Goal: Task Accomplishment & Management: Use online tool/utility

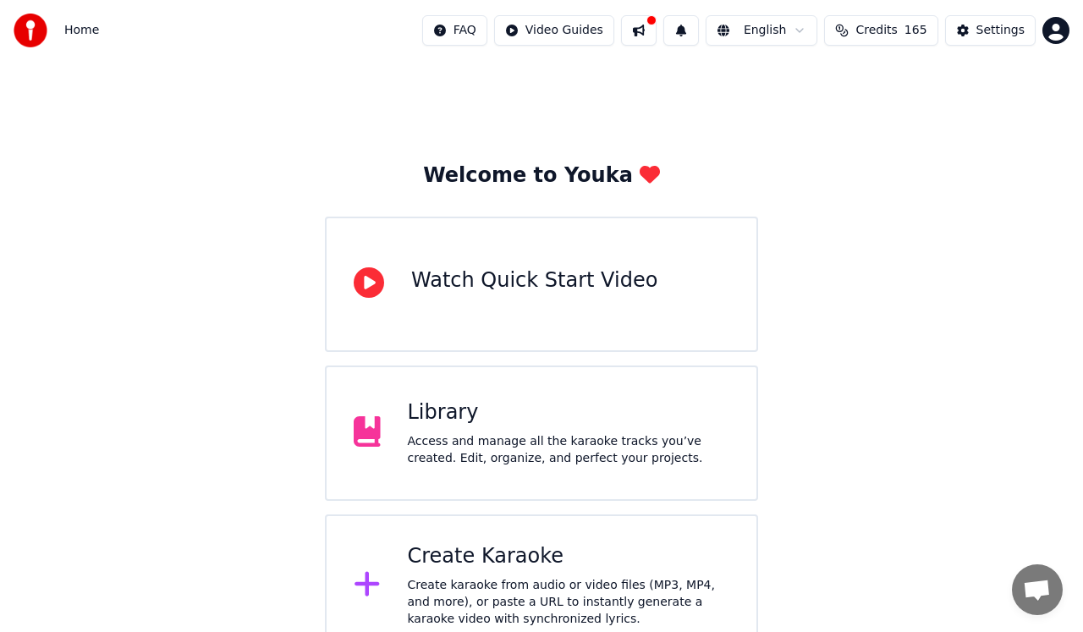
scroll to position [25, 0]
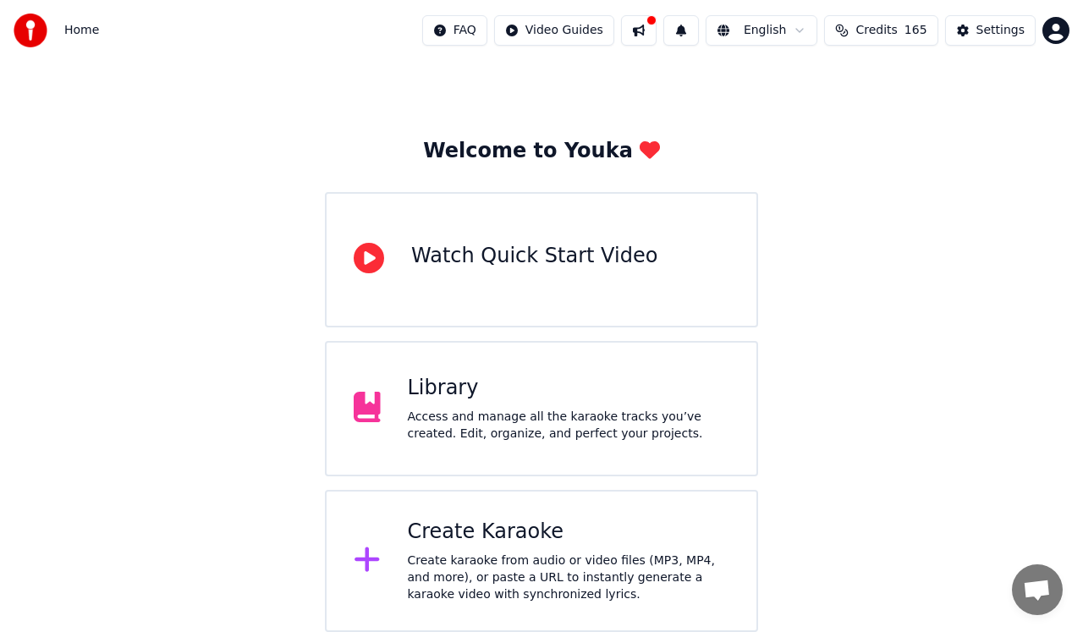
click at [548, 568] on div "Create karaoke from audio or video files (MP3, MP4, and more), or paste a URL t…" at bounding box center [569, 578] width 322 height 51
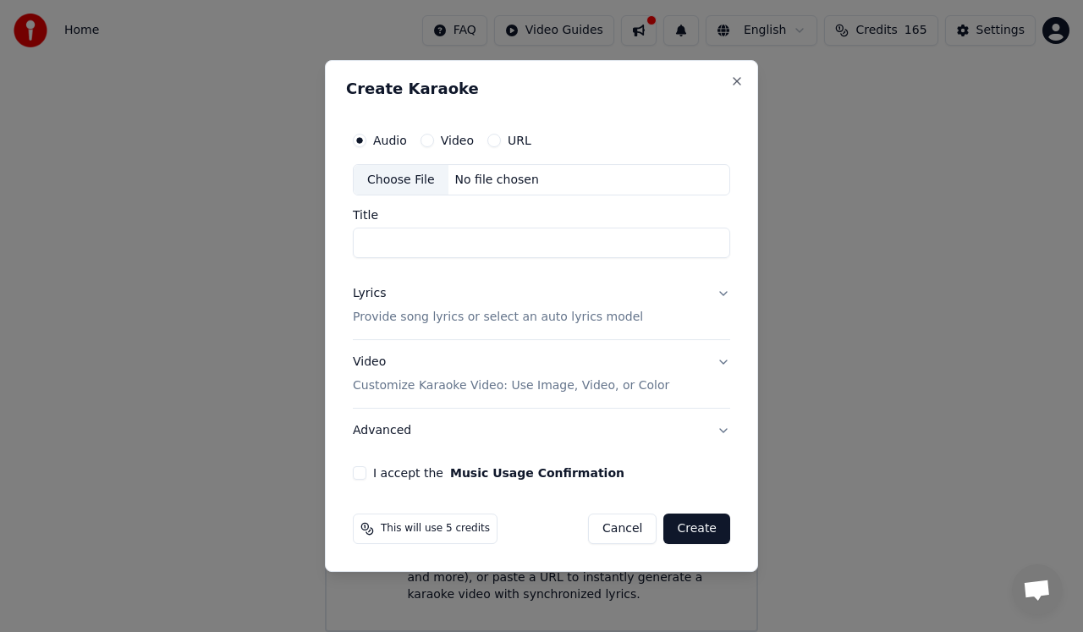
click at [411, 185] on div "Choose File" at bounding box center [401, 180] width 95 height 30
click at [515, 184] on div "No file chosen" at bounding box center [496, 180] width 97 height 17
click at [420, 239] on input "Title" at bounding box center [541, 243] width 377 height 30
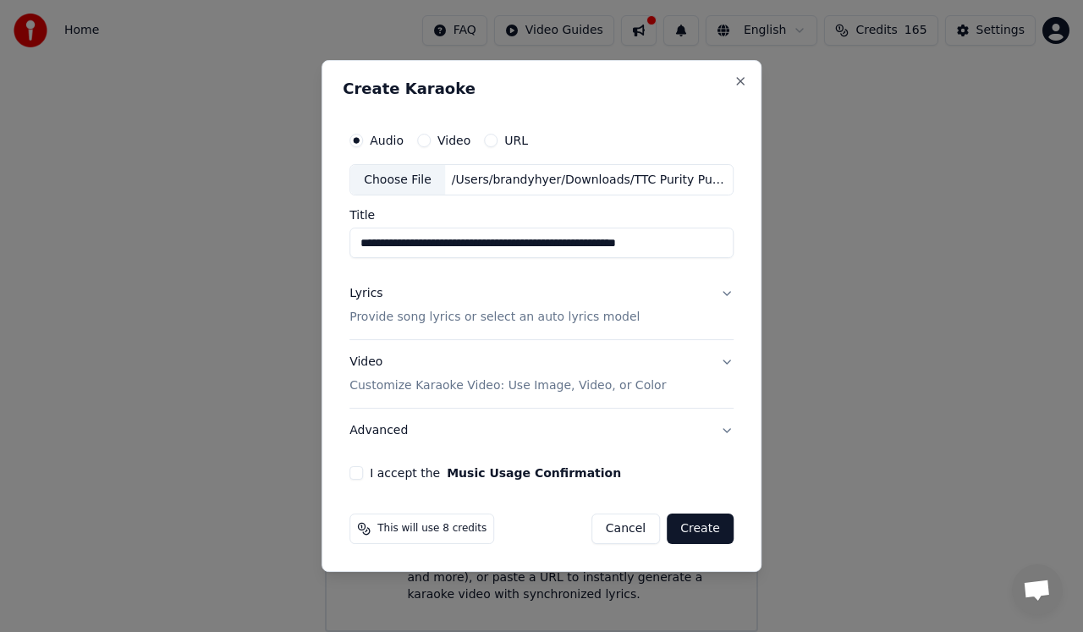
type input "**********"
click at [723, 290] on button "Lyrics Provide song lyrics or select an auto lyrics model" at bounding box center [541, 306] width 384 height 68
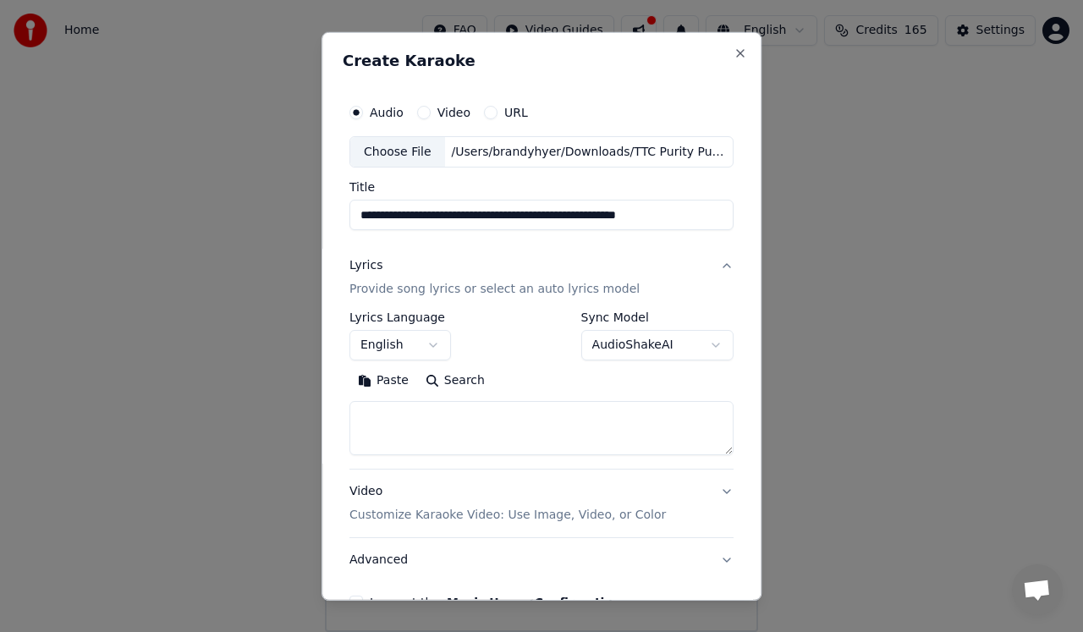
click at [476, 423] on textarea at bounding box center [541, 428] width 384 height 54
paste textarea "**********"
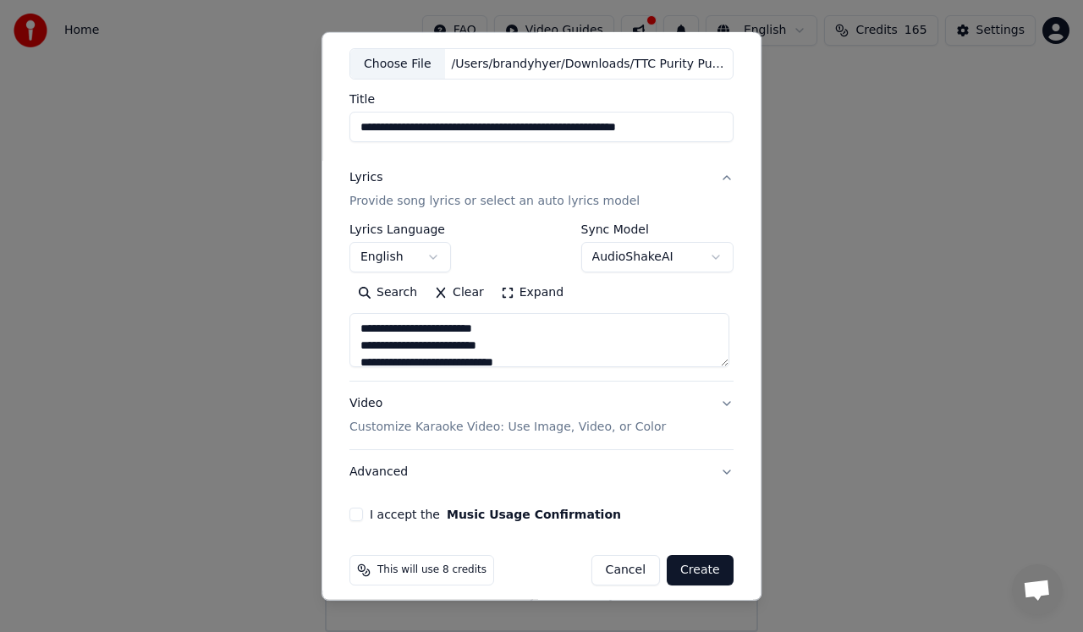
scroll to position [101, 0]
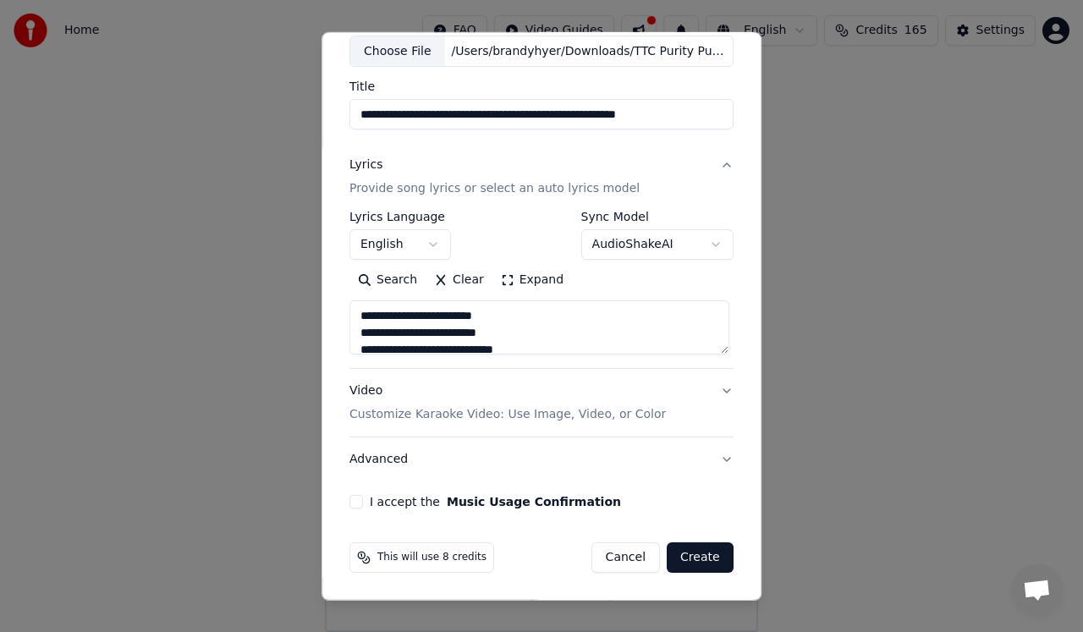
type textarea "**********"
click at [725, 386] on button "Video Customize Karaoke Video: Use Image, Video, or Color" at bounding box center [541, 403] width 384 height 68
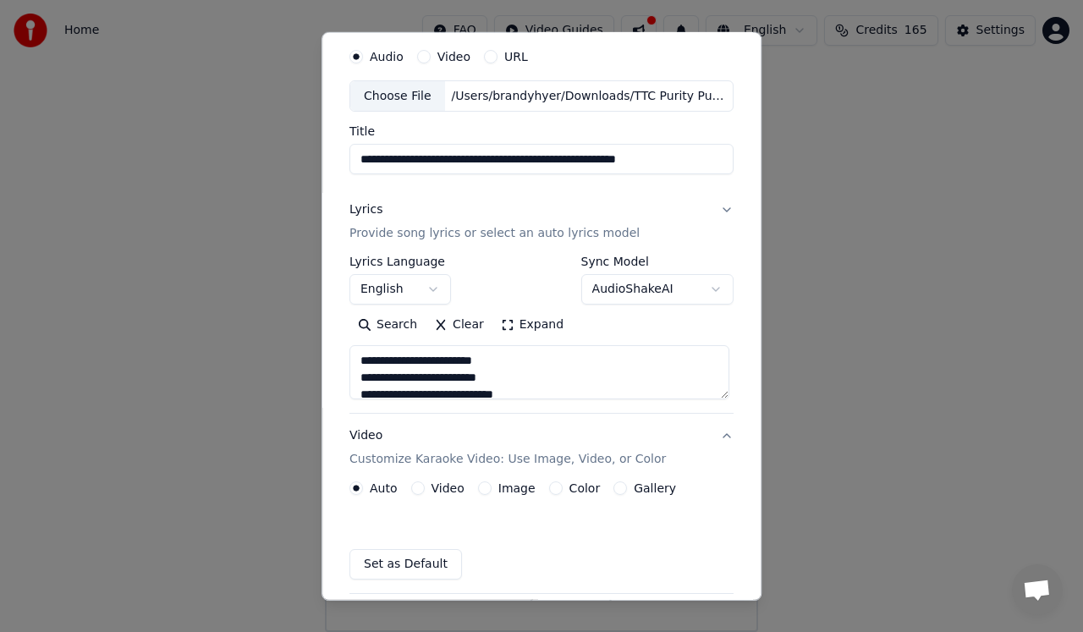
scroll to position [55, 0]
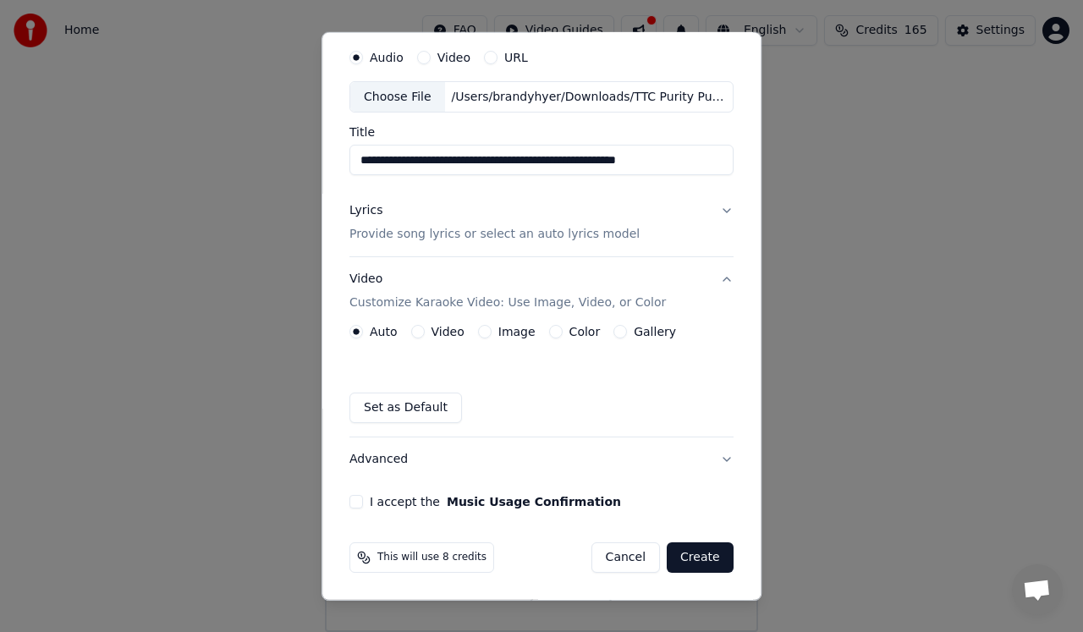
click at [553, 330] on button "Color" at bounding box center [556, 332] width 14 height 14
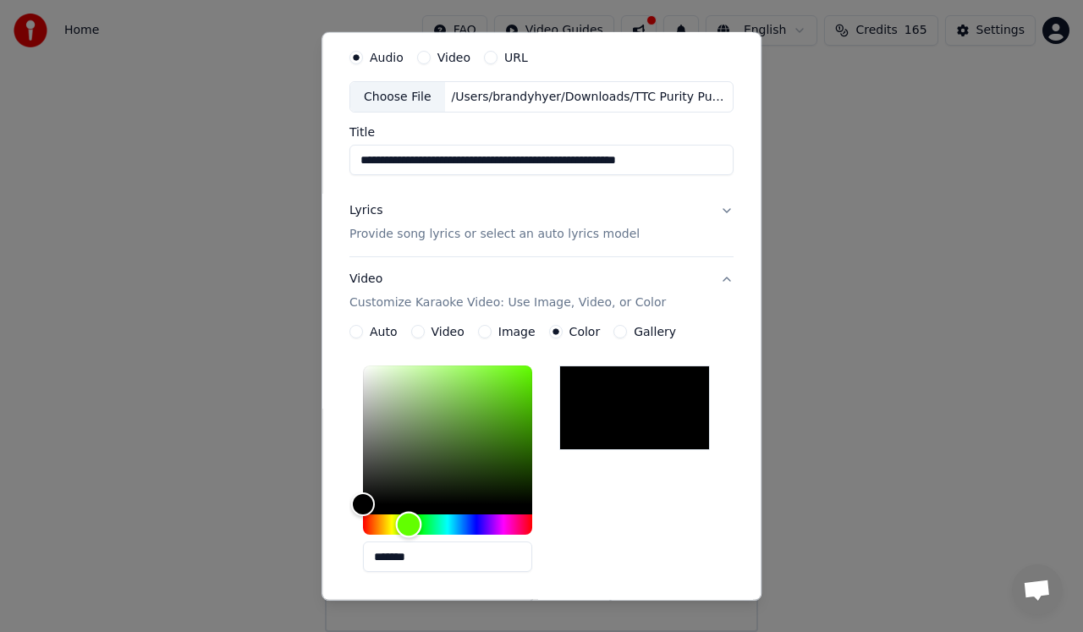
click at [410, 532] on div "Hue" at bounding box center [447, 524] width 169 height 20
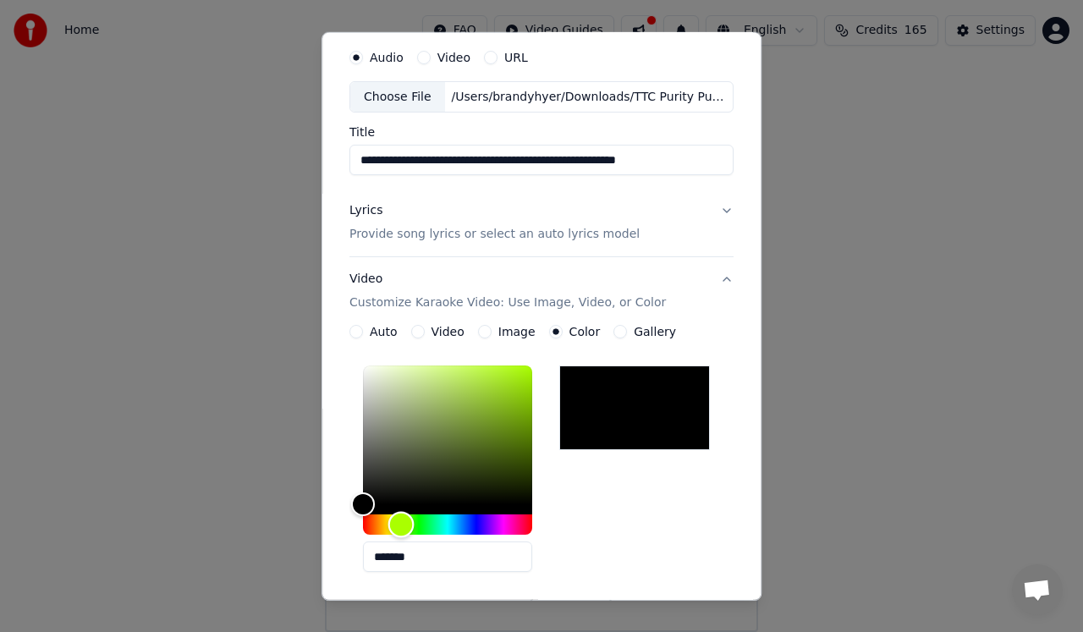
click at [403, 533] on div "Hue" at bounding box center [401, 525] width 26 height 26
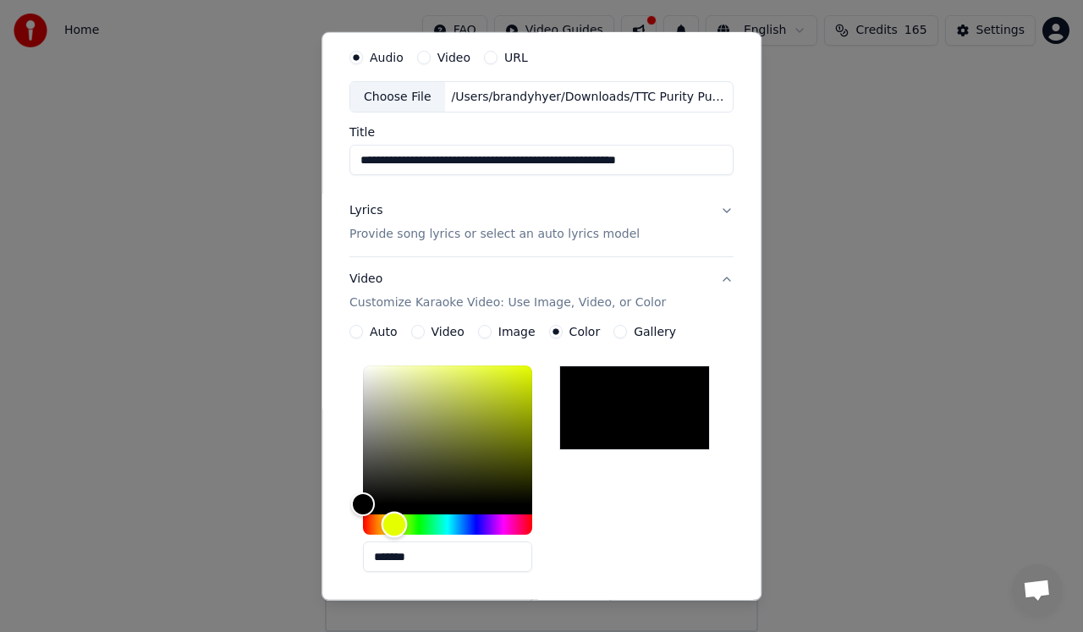
click at [396, 533] on div "Hue" at bounding box center [395, 525] width 26 height 26
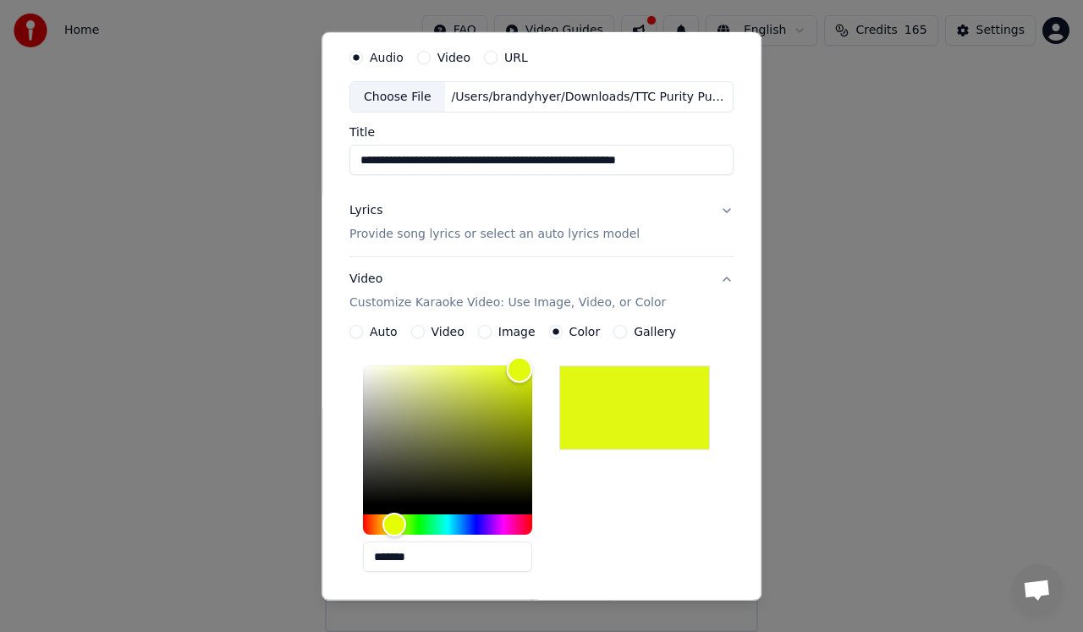
click at [521, 369] on div "Color" at bounding box center [447, 435] width 169 height 139
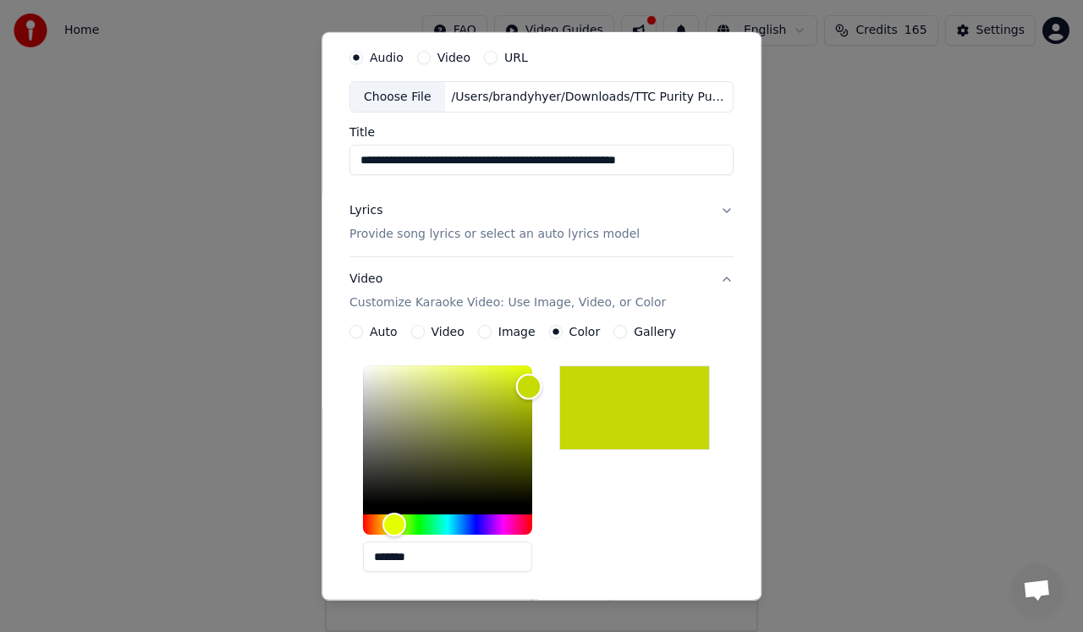
click at [531, 386] on div "Color" at bounding box center [447, 435] width 169 height 139
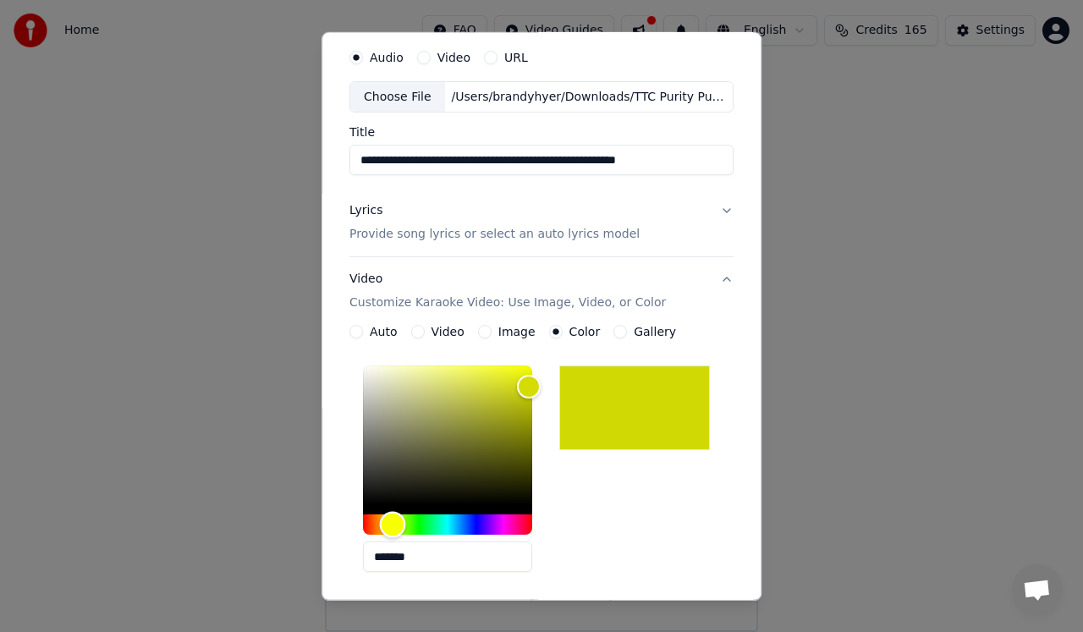
type input "*******"
click at [393, 529] on div "Hue" at bounding box center [392, 525] width 26 height 26
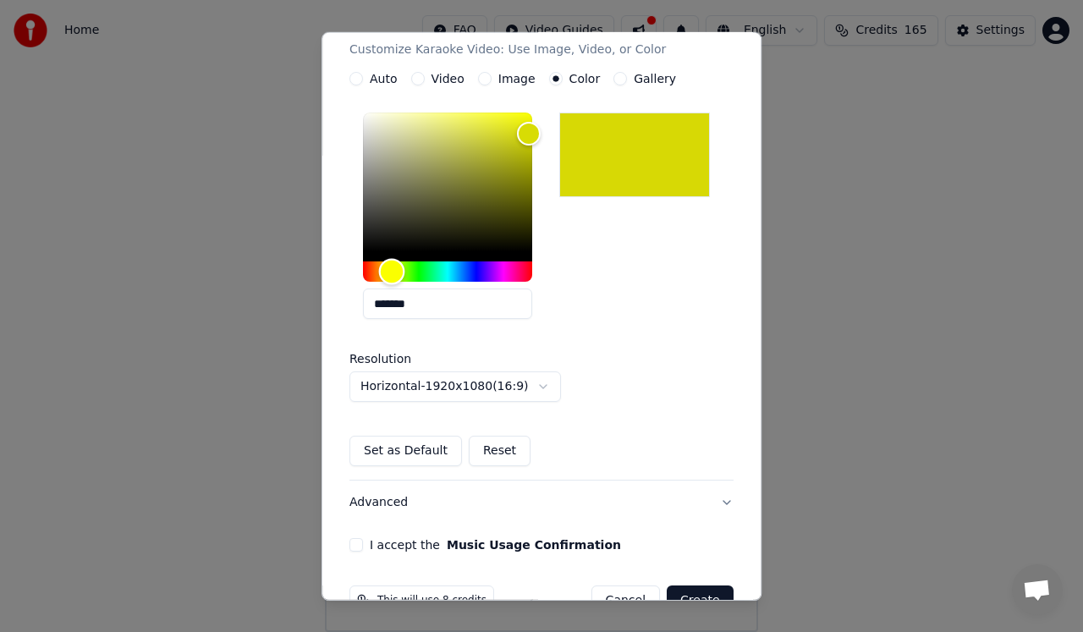
scroll to position [351, 0]
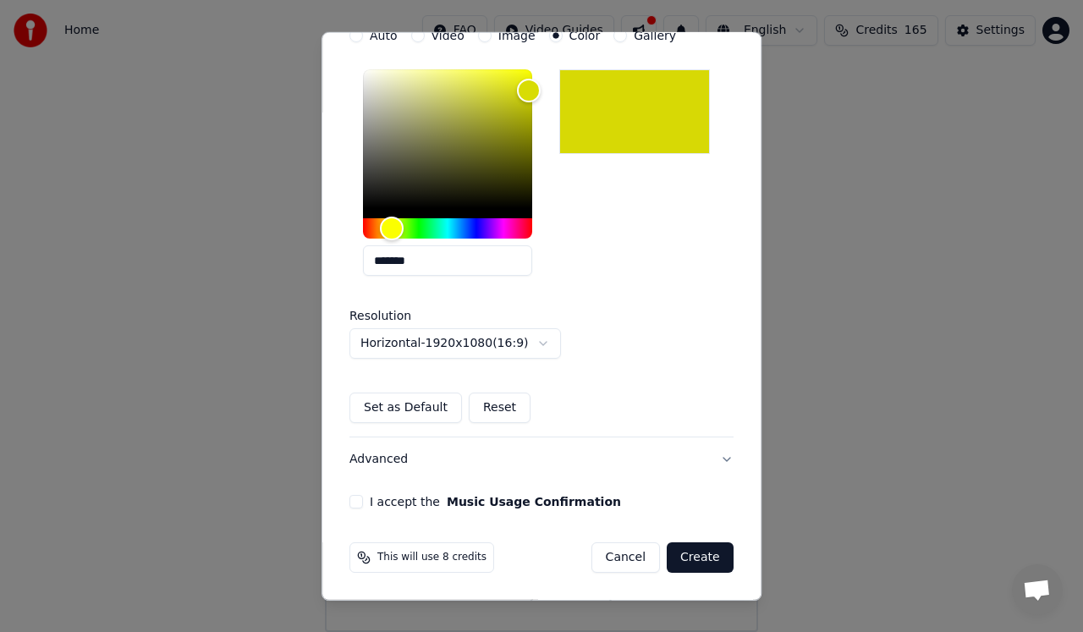
click at [358, 503] on button "I accept the Music Usage Confirmation" at bounding box center [356, 502] width 14 height 14
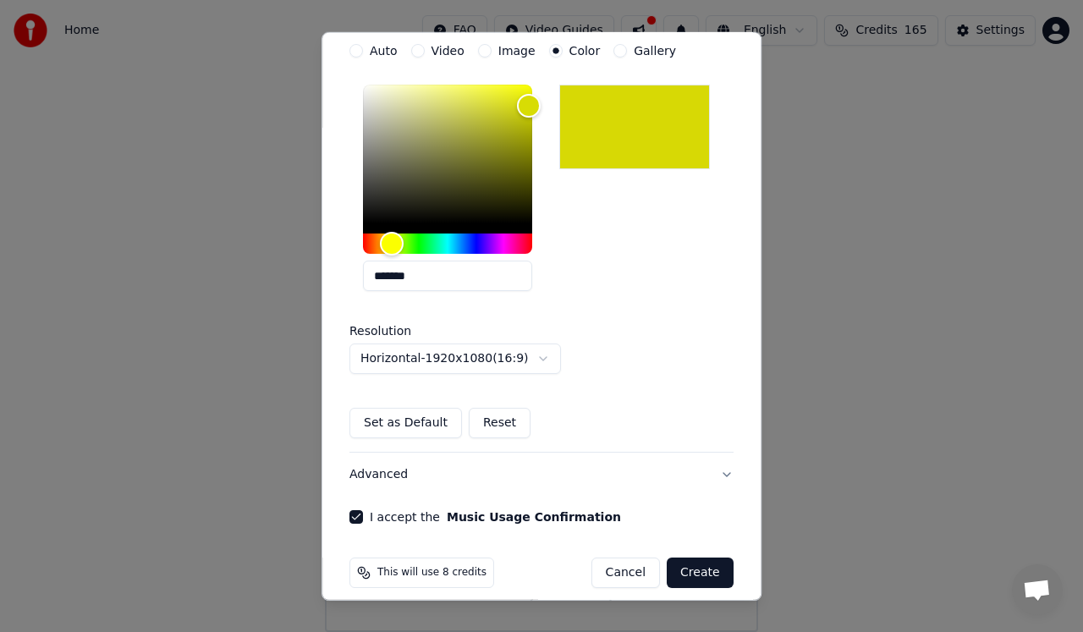
scroll to position [344, 0]
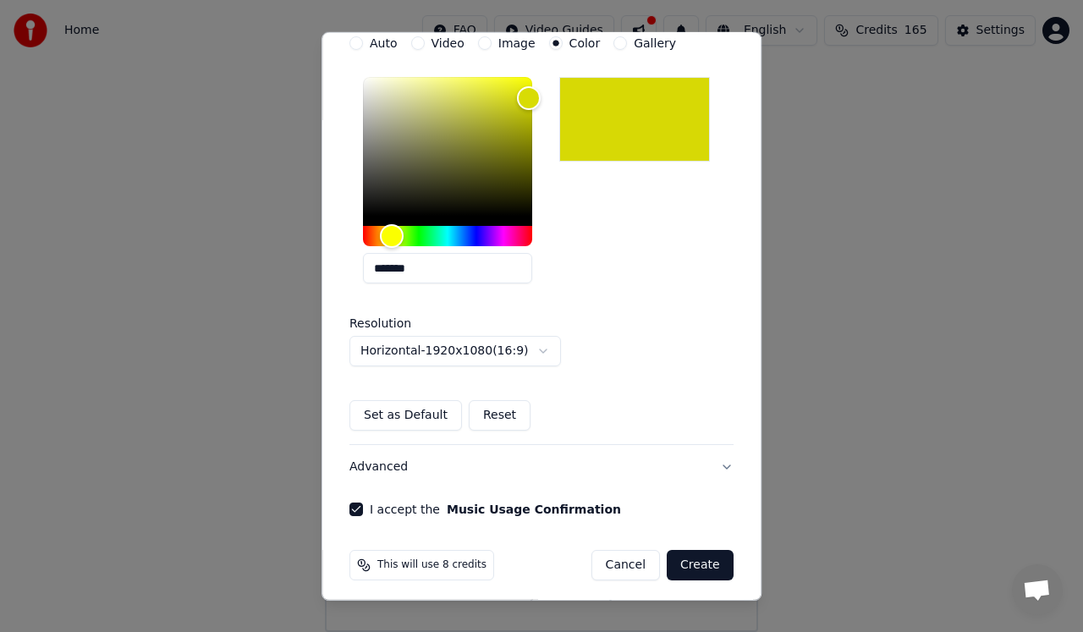
click at [701, 564] on button "Create" at bounding box center [700, 565] width 67 height 30
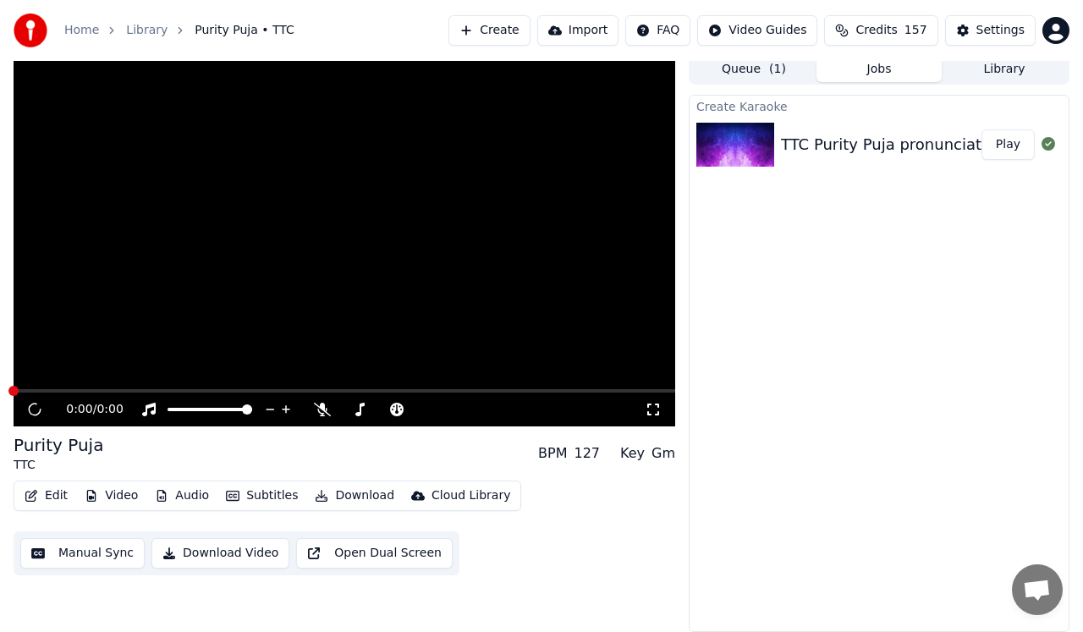
scroll to position [7, 0]
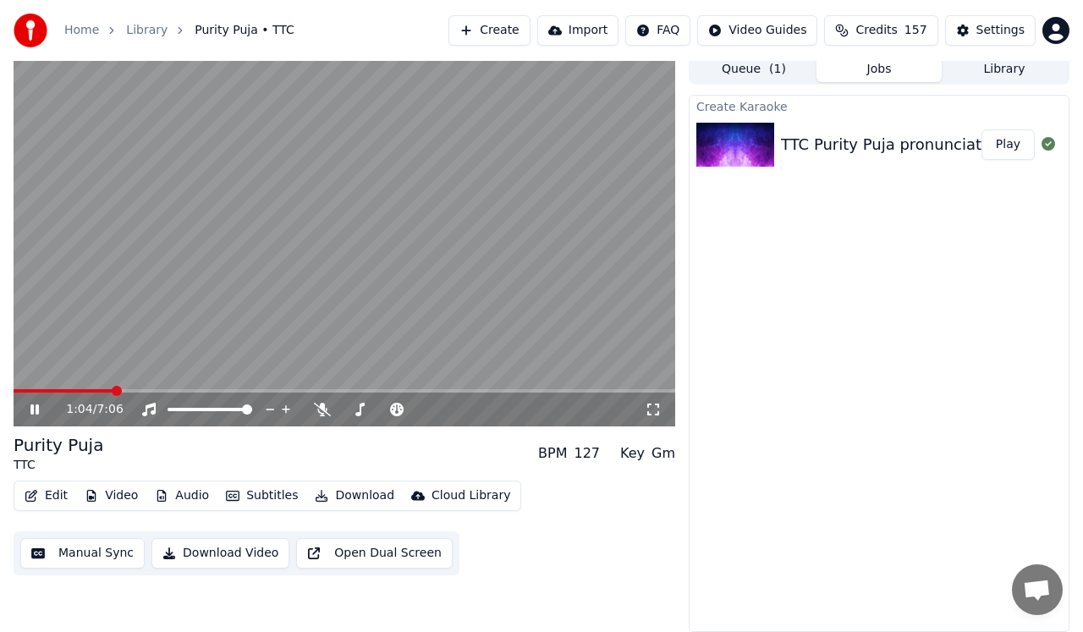
click at [32, 410] on icon at bounding box center [34, 409] width 8 height 10
click at [321, 405] on icon at bounding box center [322, 410] width 17 height 14
click at [34, 408] on icon at bounding box center [35, 410] width 10 height 12
click at [34, 408] on icon at bounding box center [46, 410] width 39 height 14
click at [861, 149] on div "TTC Purity Puja pronunciation [PERSON_NAME] slowed down version full" at bounding box center [1054, 145] width 547 height 24
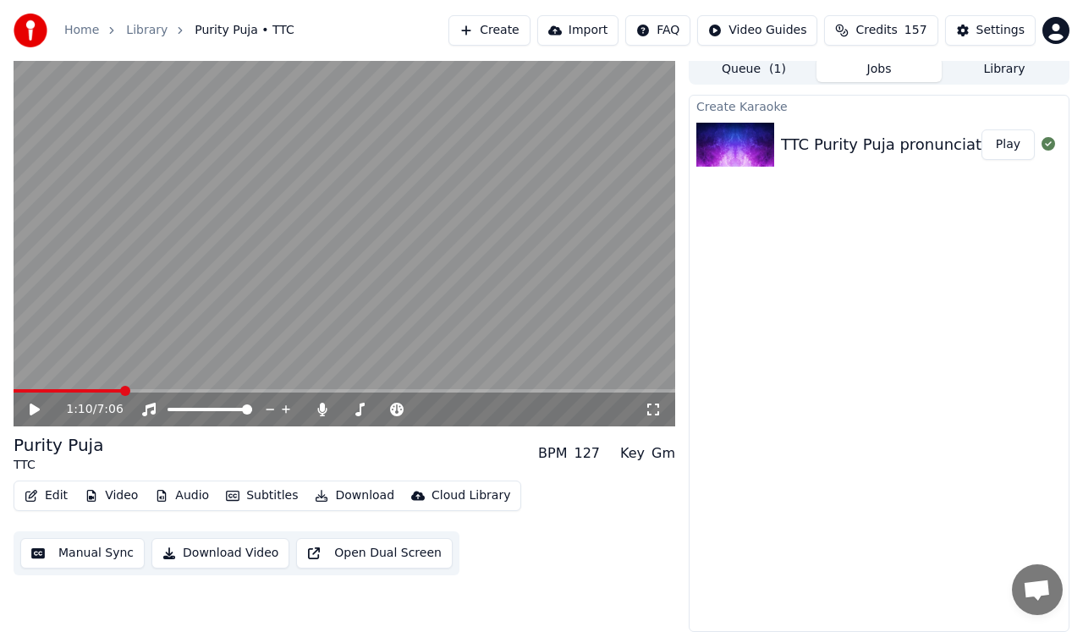
click at [761, 70] on button "Queue ( 1 )" at bounding box center [753, 70] width 125 height 25
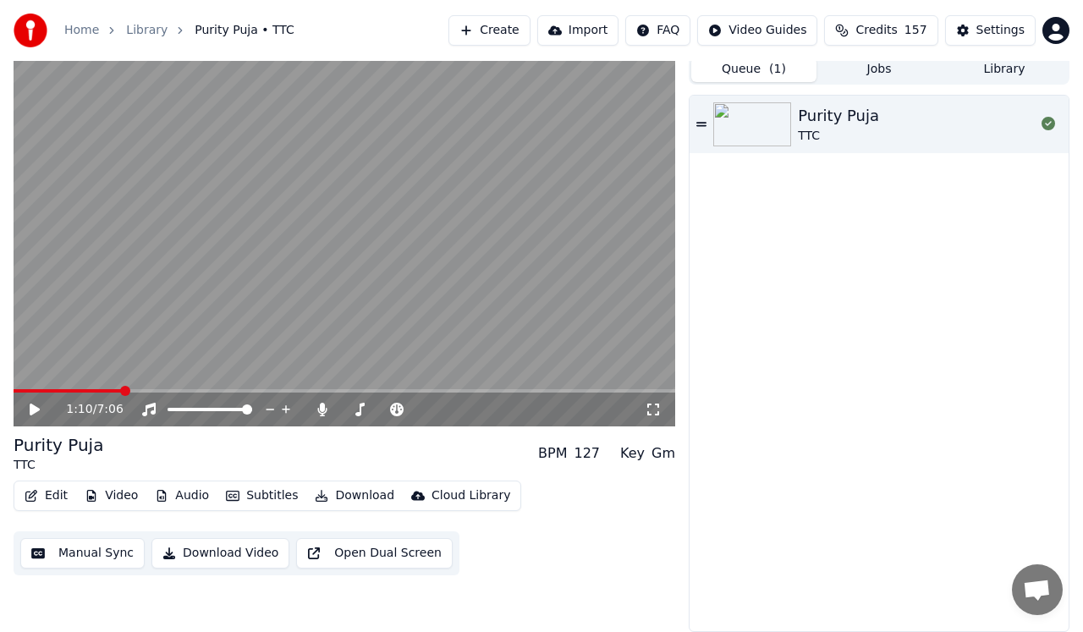
click at [1026, 66] on button "Library" at bounding box center [1004, 70] width 125 height 25
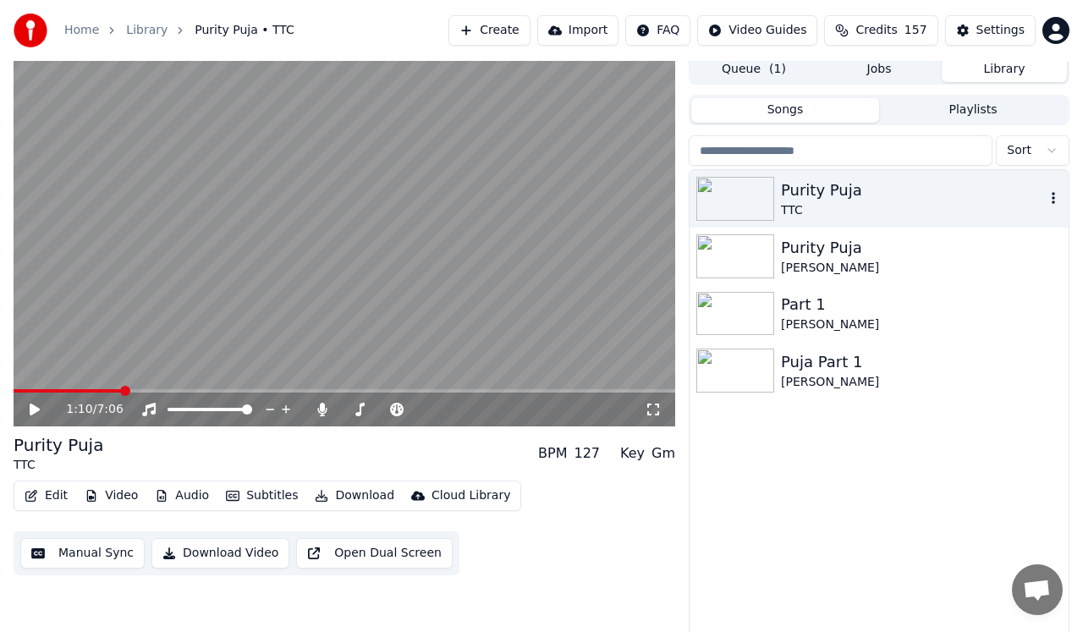
click at [801, 185] on div "Purity Puja" at bounding box center [913, 191] width 264 height 24
click at [804, 193] on div "Purity Puja" at bounding box center [913, 191] width 264 height 24
click at [811, 269] on div "[PERSON_NAME]" at bounding box center [913, 268] width 264 height 17
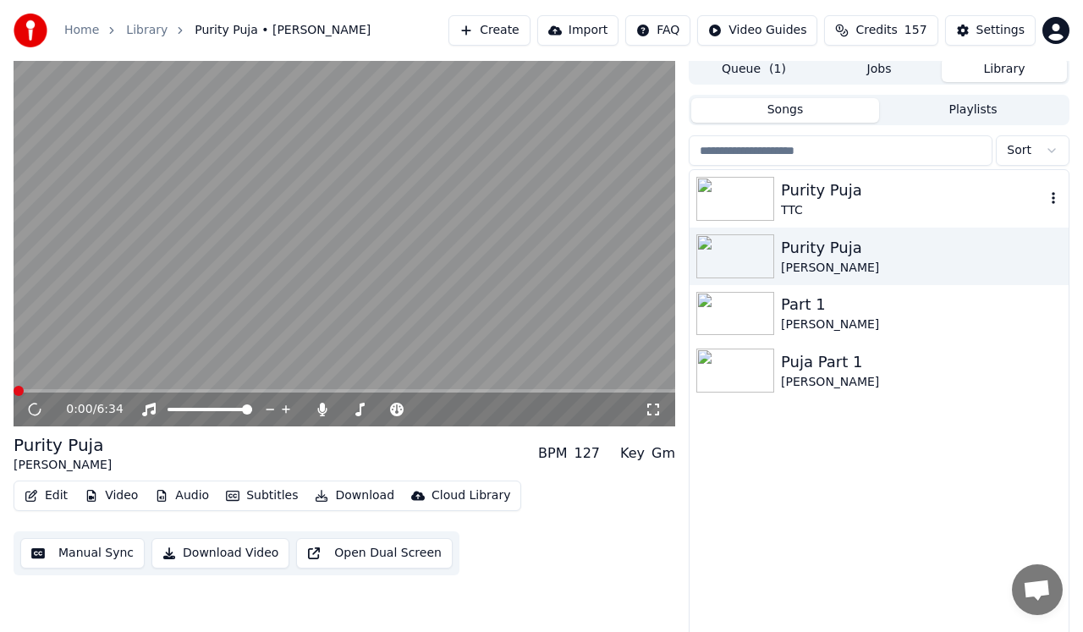
click at [815, 206] on div "TTC" at bounding box center [913, 210] width 264 height 17
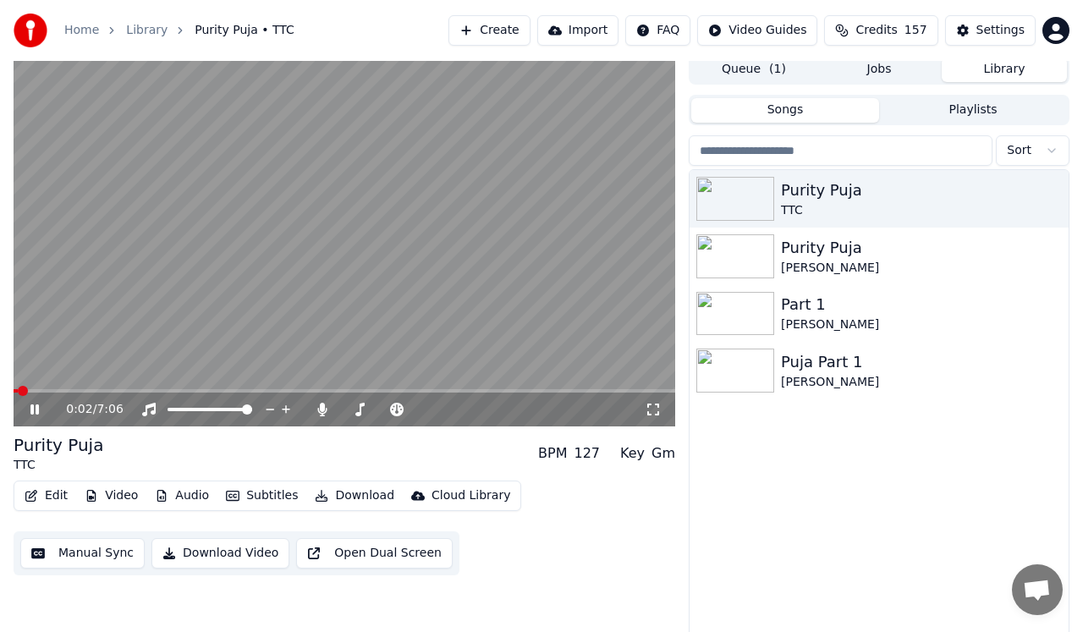
drag, startPoint x: 421, startPoint y: 12, endPoint x: 454, endPoint y: -2, distance: 36.5
click at [454, 0] on html "Home Library Purity Puja • TTC Create Import FAQ Video Guides Credits 157 Setti…" at bounding box center [541, 309] width 1083 height 632
click at [29, 415] on icon at bounding box center [46, 410] width 39 height 14
click at [727, 365] on img at bounding box center [735, 371] width 78 height 44
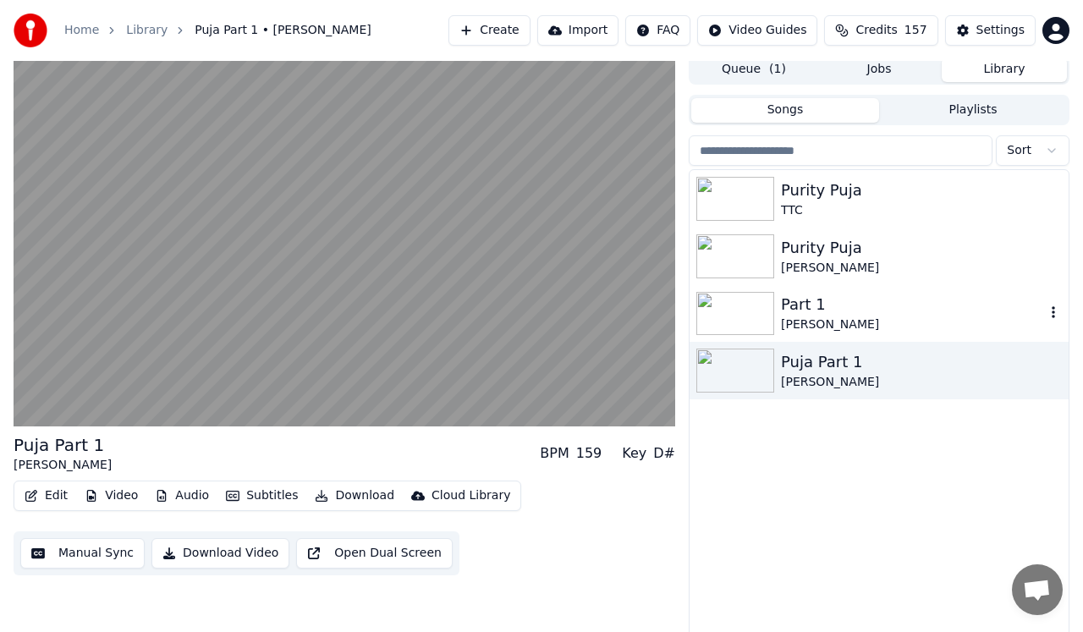
click at [741, 317] on img at bounding box center [735, 314] width 78 height 44
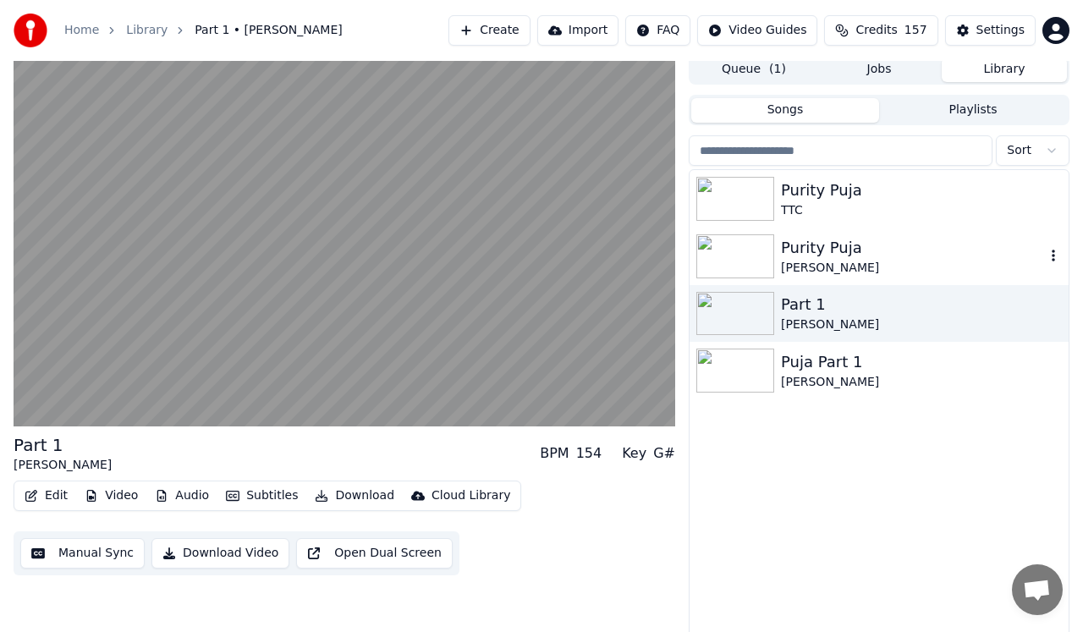
click at [747, 256] on img at bounding box center [735, 256] width 78 height 44
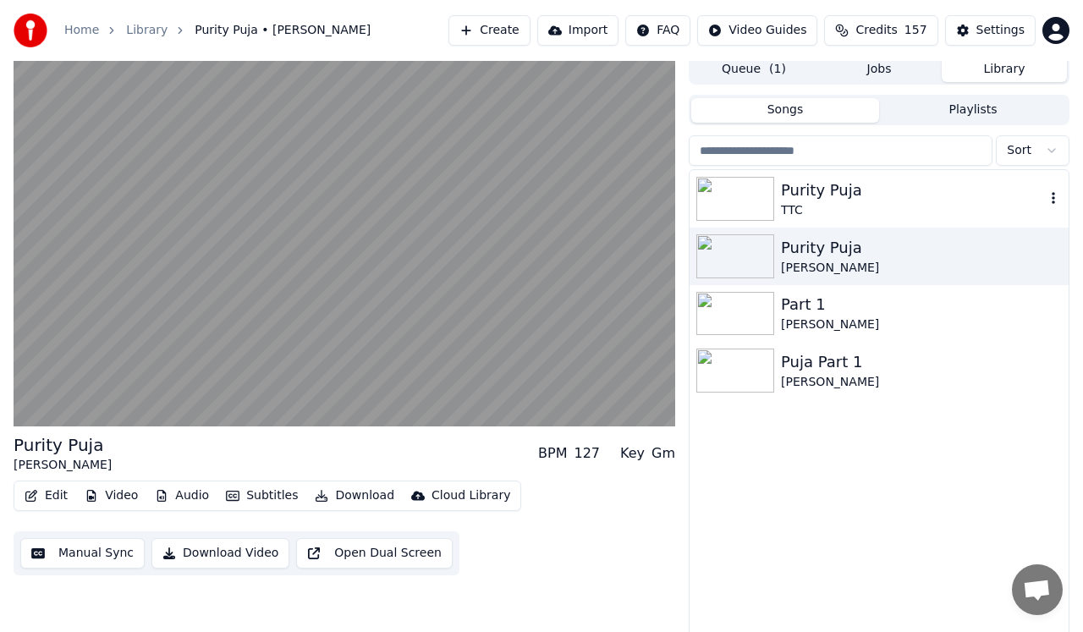
click at [733, 197] on img at bounding box center [735, 199] width 78 height 44
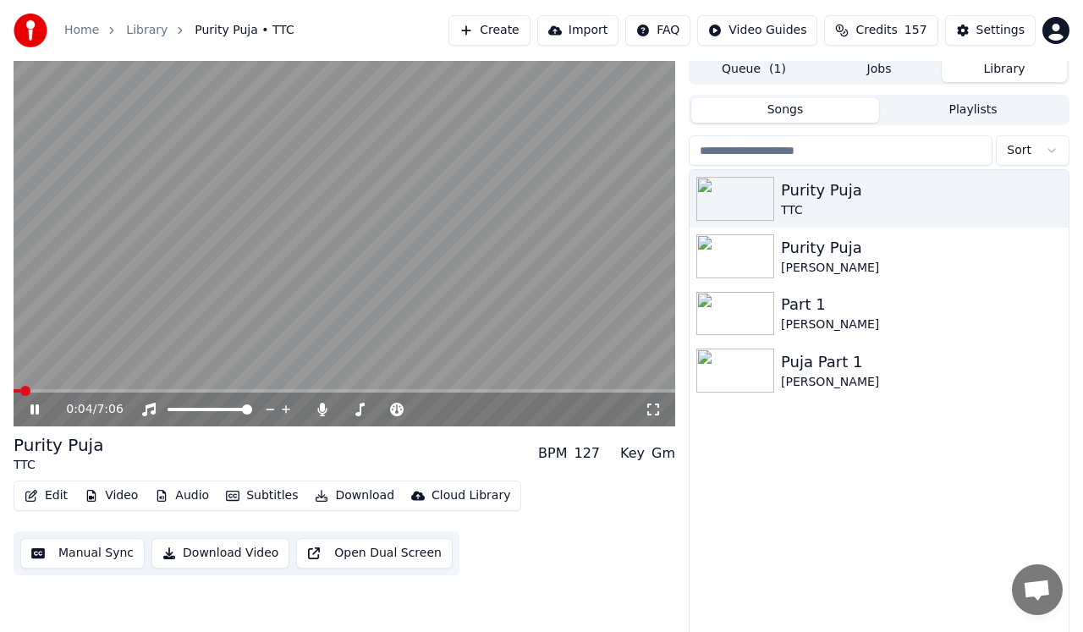
click at [37, 410] on icon at bounding box center [34, 409] width 8 height 10
click at [751, 71] on button "Queue ( 1 )" at bounding box center [753, 70] width 125 height 25
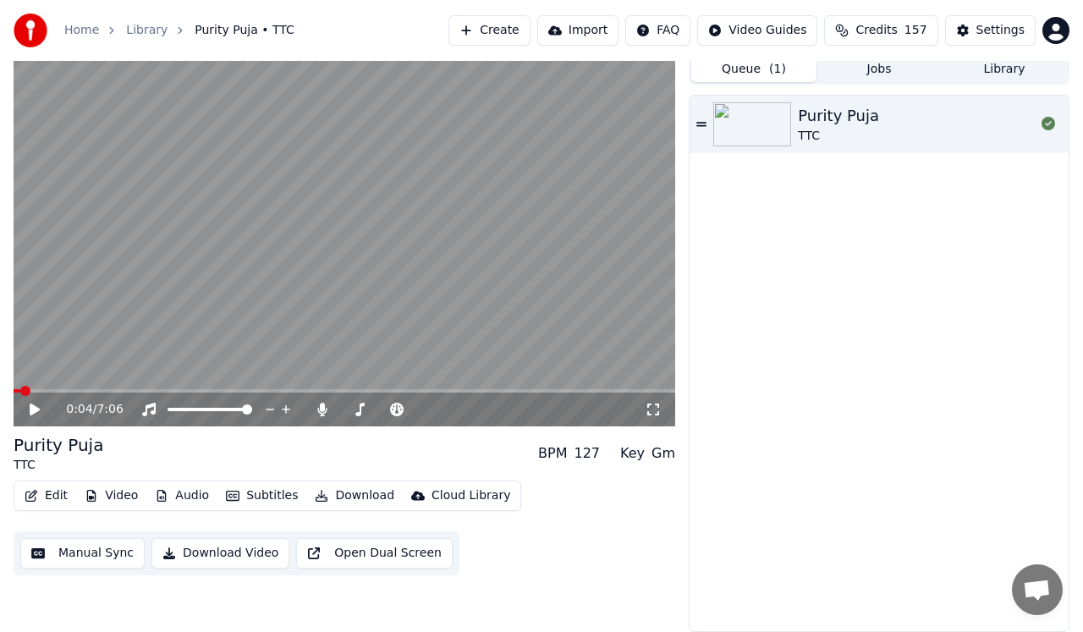
click at [874, 69] on button "Jobs" at bounding box center [879, 70] width 125 height 25
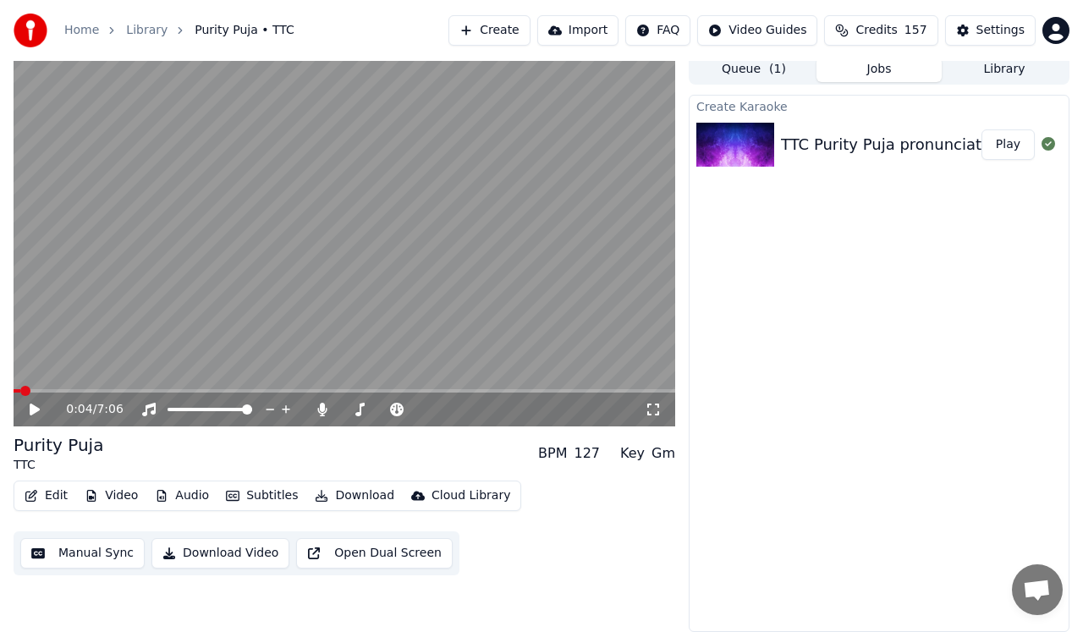
click at [1014, 149] on button "Play" at bounding box center [1008, 144] width 53 height 30
click at [35, 410] on icon at bounding box center [46, 410] width 39 height 14
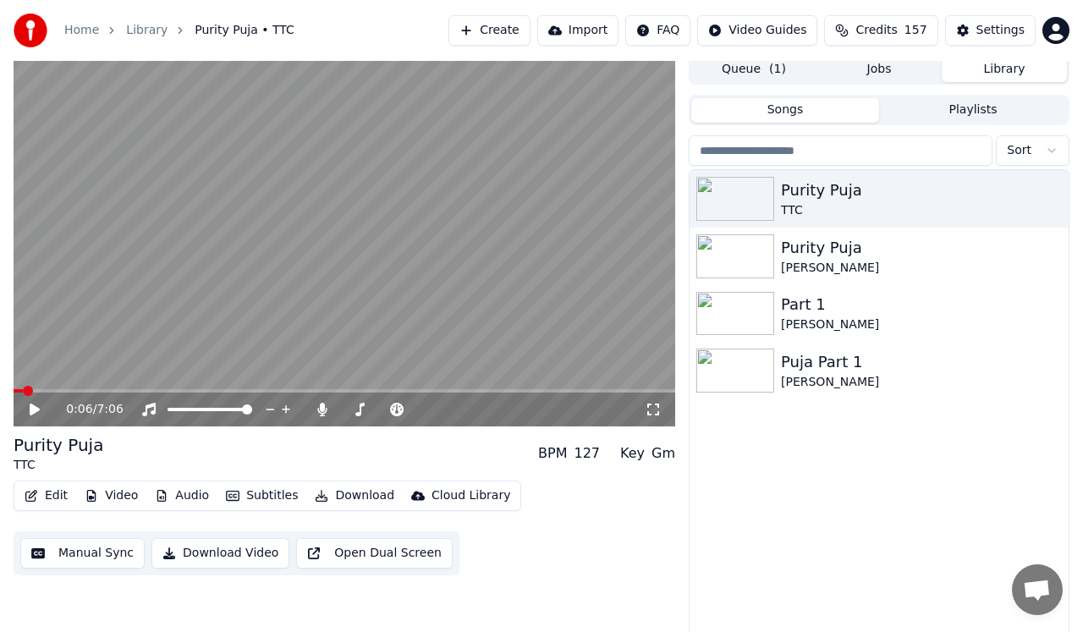
click at [1021, 63] on button "Library" at bounding box center [1004, 70] width 125 height 25
click at [496, 27] on button "Create" at bounding box center [489, 30] width 82 height 30
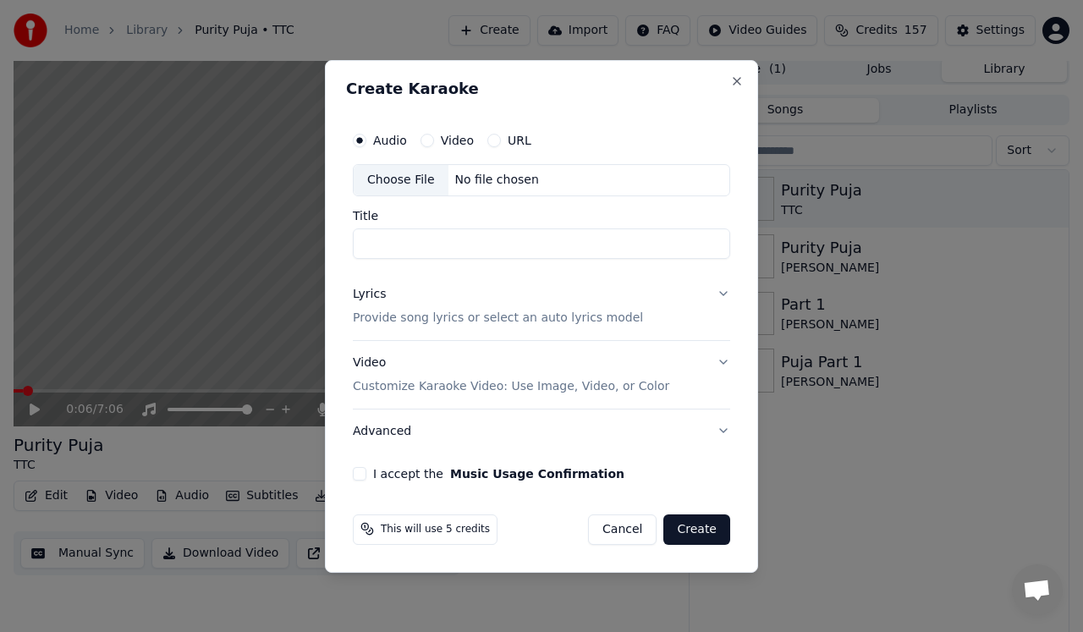
click at [485, 182] on div "No file chosen" at bounding box center [496, 180] width 97 height 17
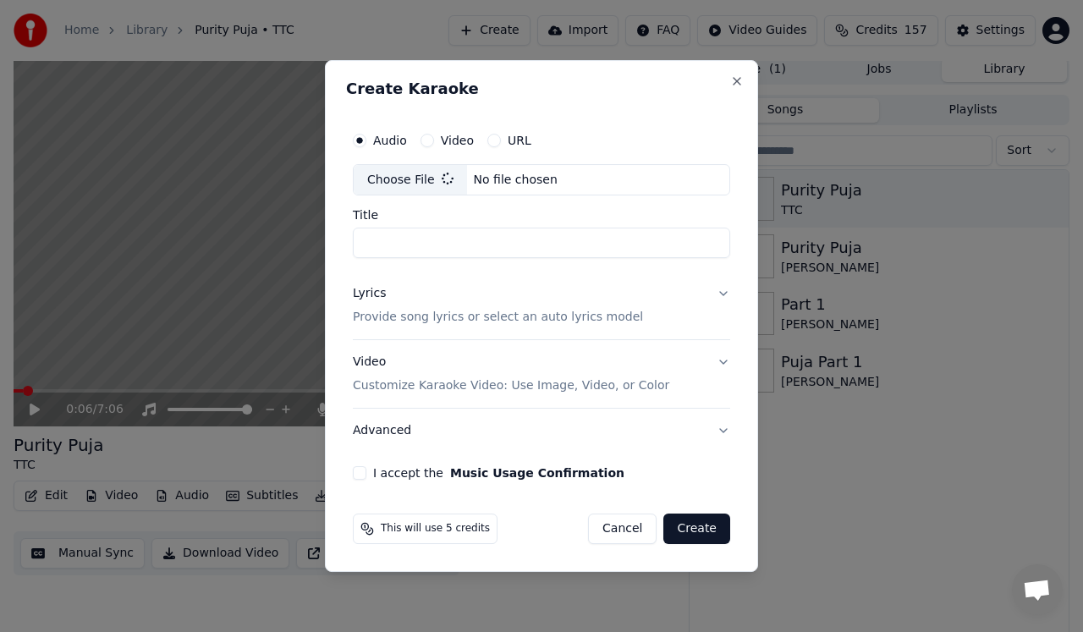
type input "**********"
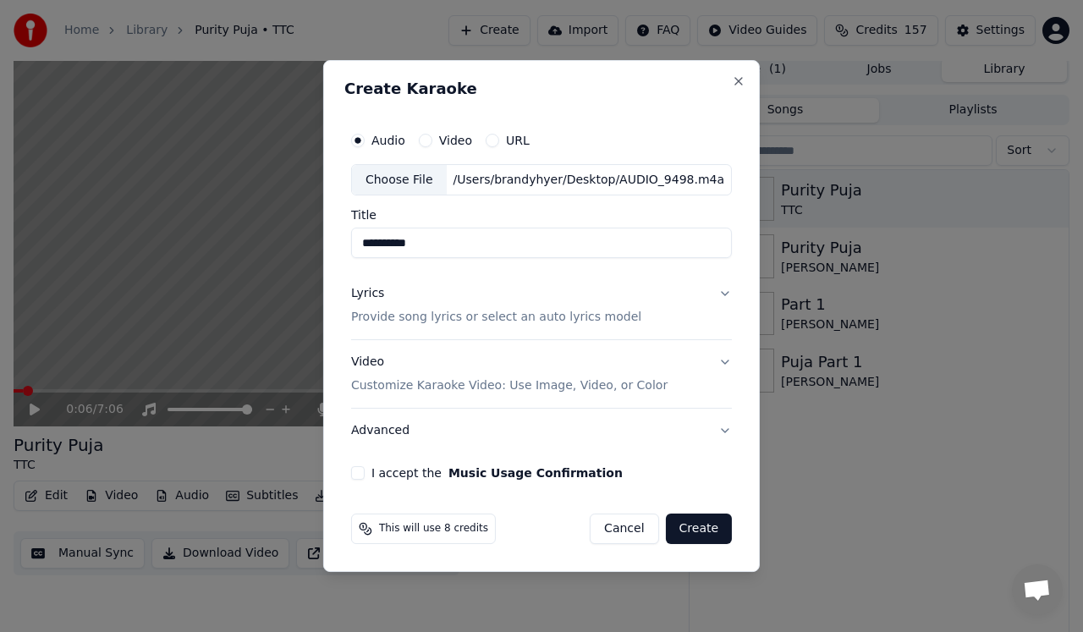
click at [453, 249] on input "**********" at bounding box center [541, 243] width 381 height 30
click at [725, 294] on button "Lyrics Provide song lyrics or select an auto lyrics model" at bounding box center [541, 306] width 381 height 68
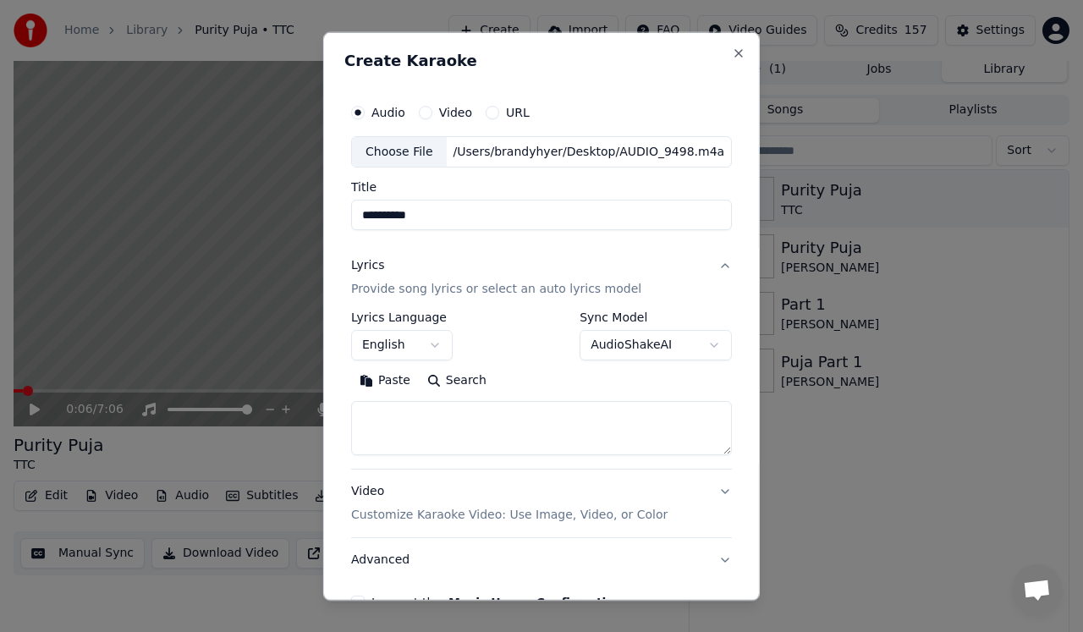
click at [437, 408] on textarea at bounding box center [541, 428] width 381 height 54
paste textarea "**********"
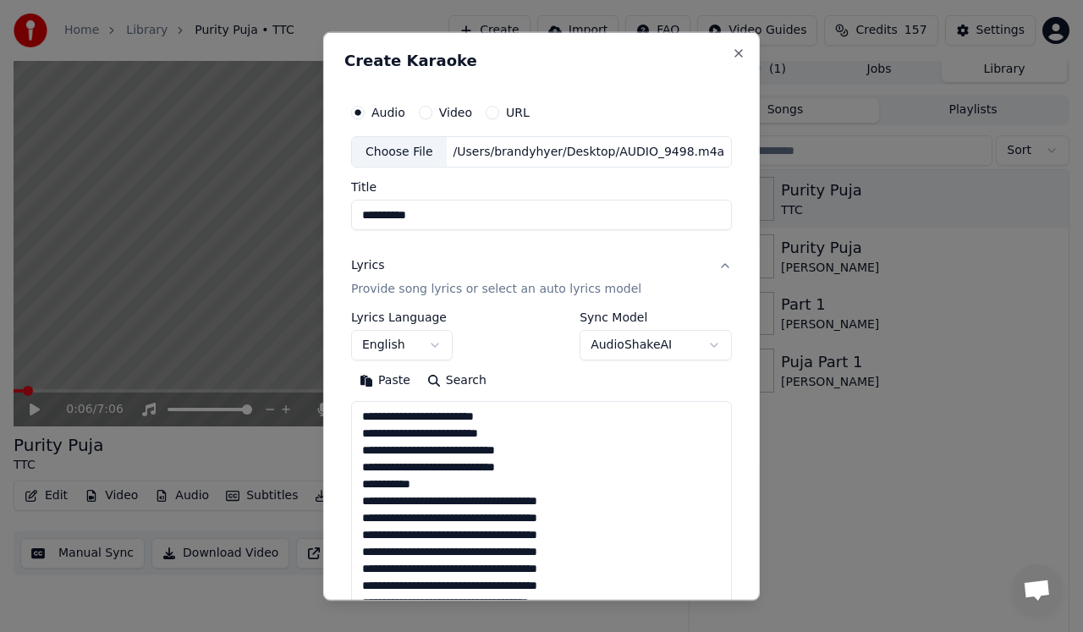
scroll to position [1475, 0]
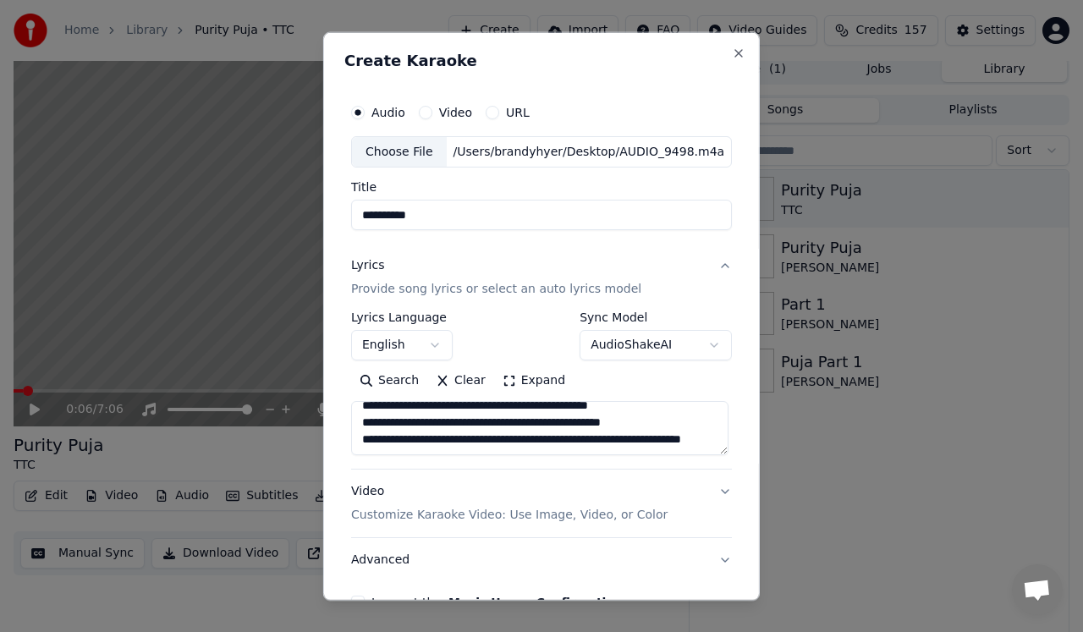
type textarea "**********"
click at [724, 490] on button "Video Customize Karaoke Video: Use Image, Video, or Color" at bounding box center [541, 504] width 381 height 68
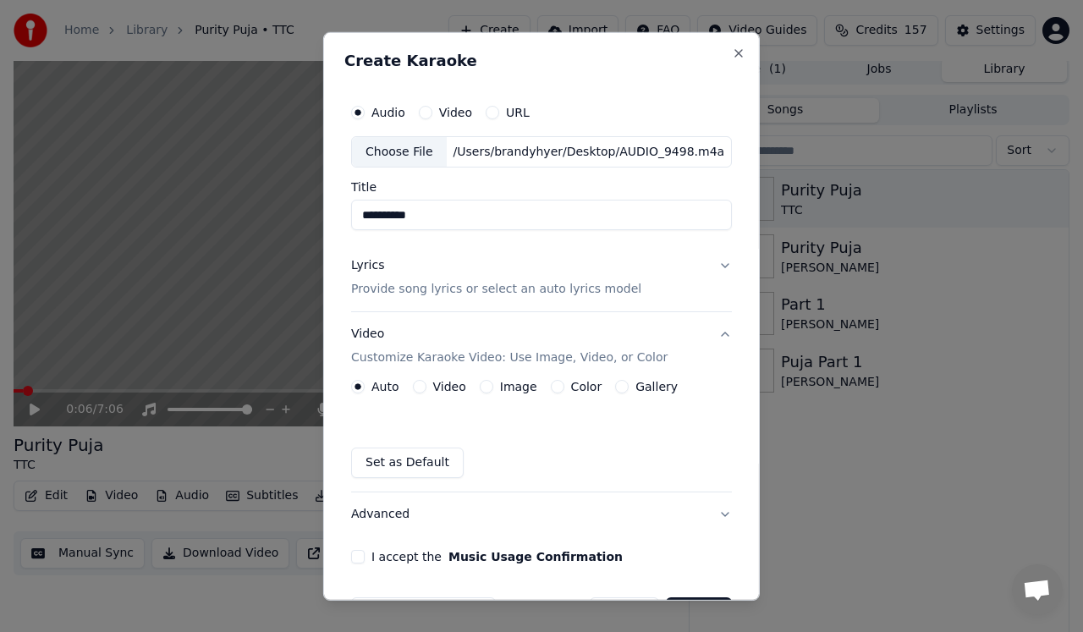
click at [486, 386] on button "Image" at bounding box center [487, 387] width 14 height 14
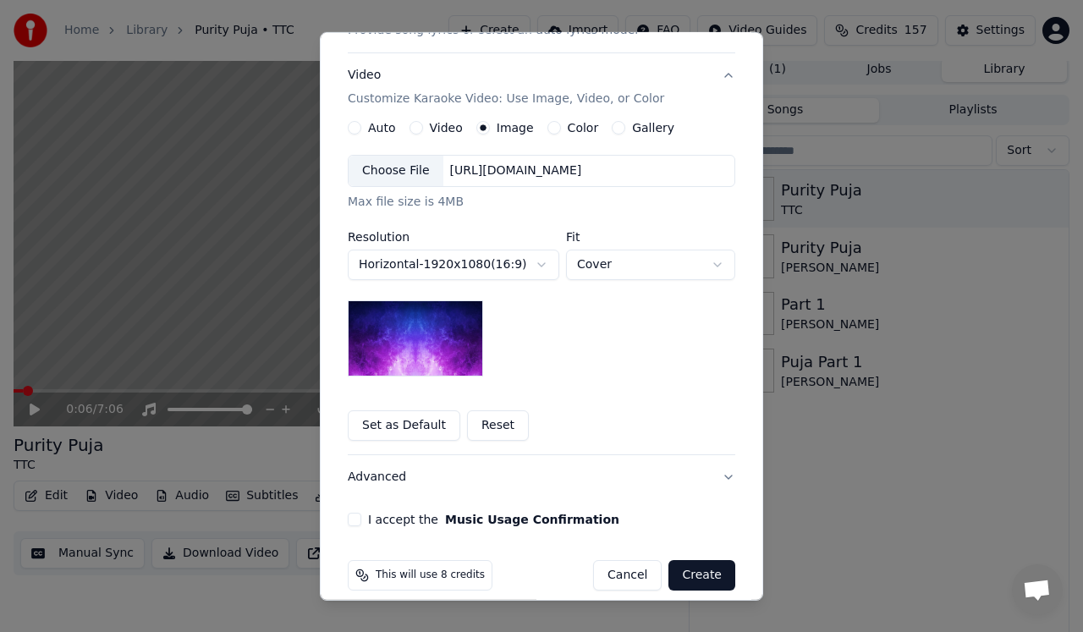
scroll to position [277, 0]
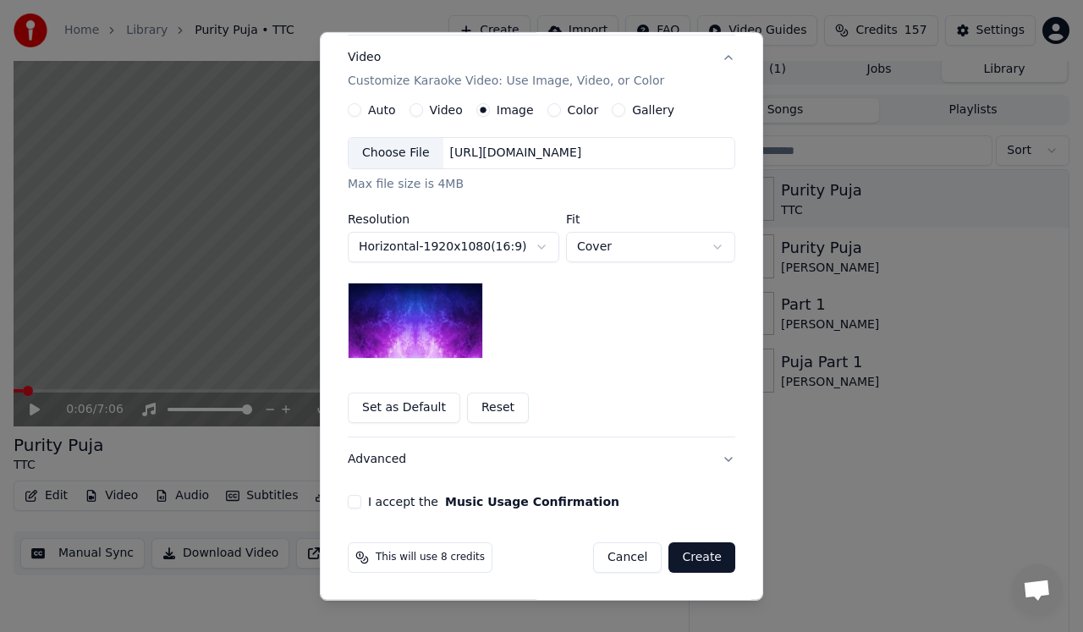
click at [613, 106] on button "Gallery" at bounding box center [619, 110] width 14 height 14
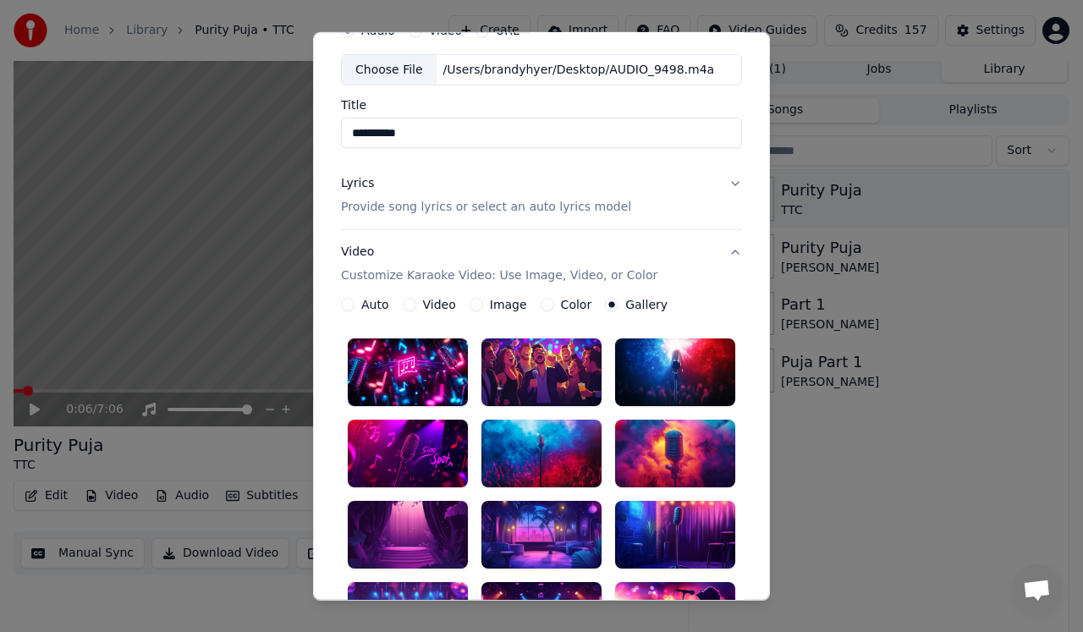
scroll to position [56, 0]
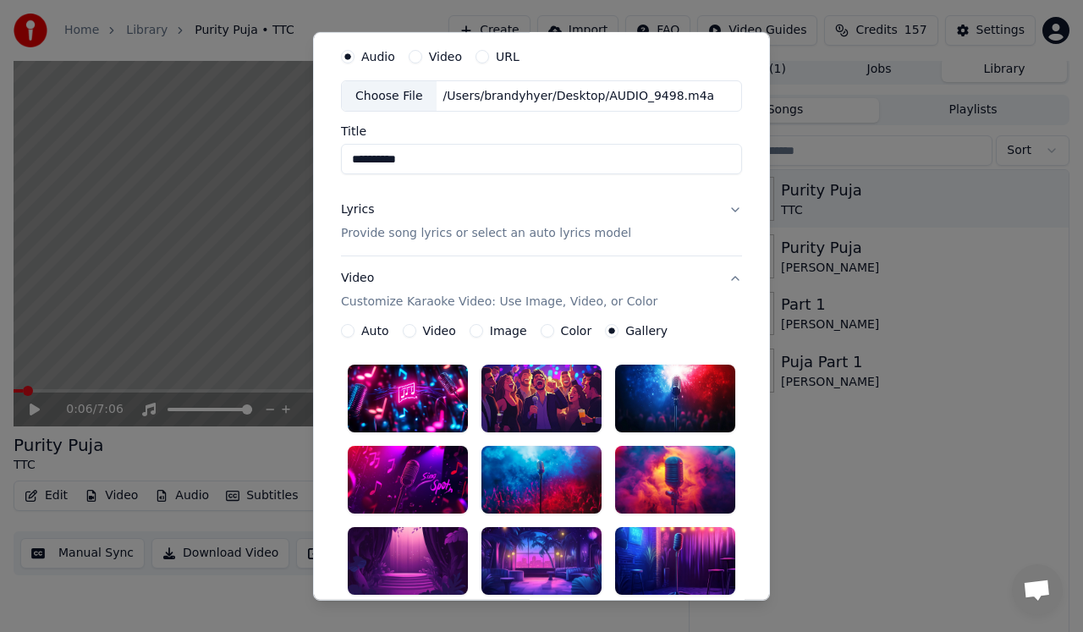
click at [470, 330] on button "Image" at bounding box center [477, 331] width 14 height 14
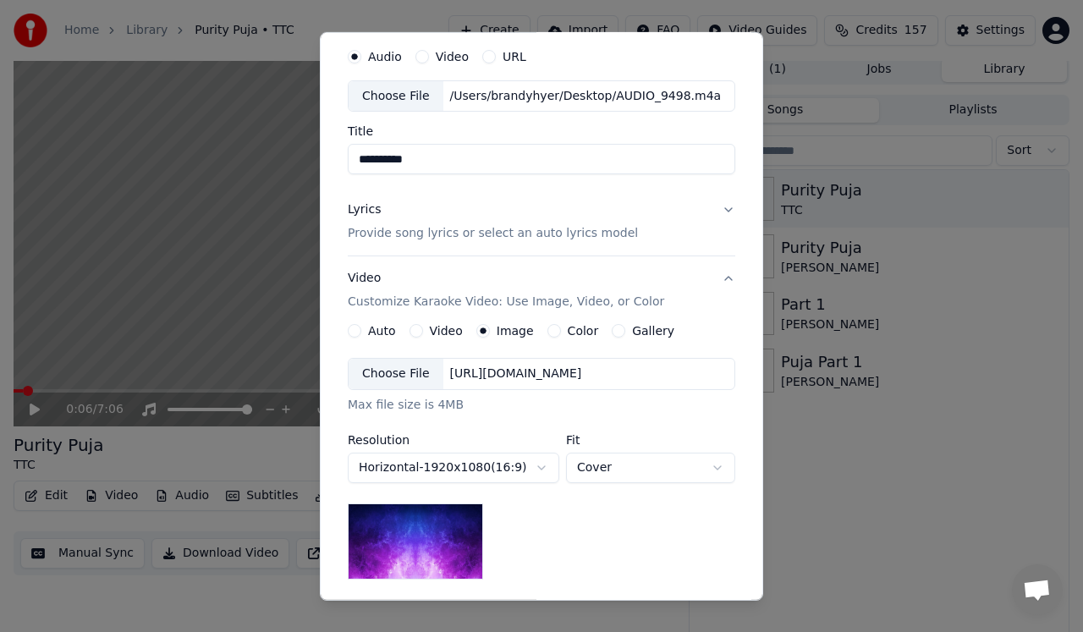
click at [392, 378] on div "Choose File" at bounding box center [396, 374] width 95 height 30
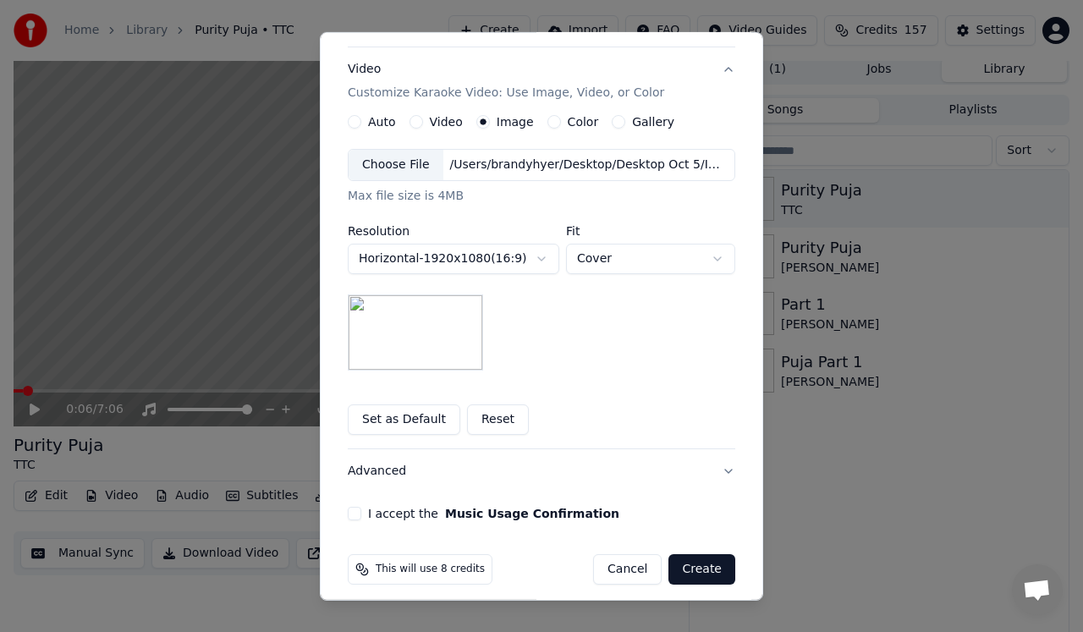
scroll to position [277, 0]
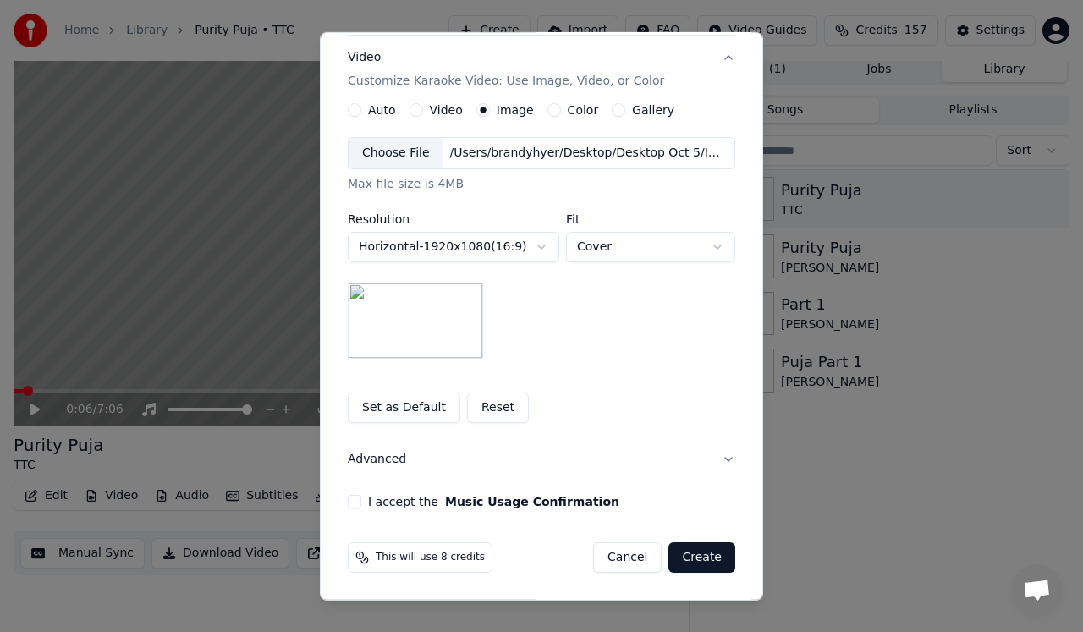
click at [353, 504] on button "I accept the Music Usage Confirmation" at bounding box center [355, 502] width 14 height 14
click at [690, 553] on button "Create" at bounding box center [701, 557] width 67 height 30
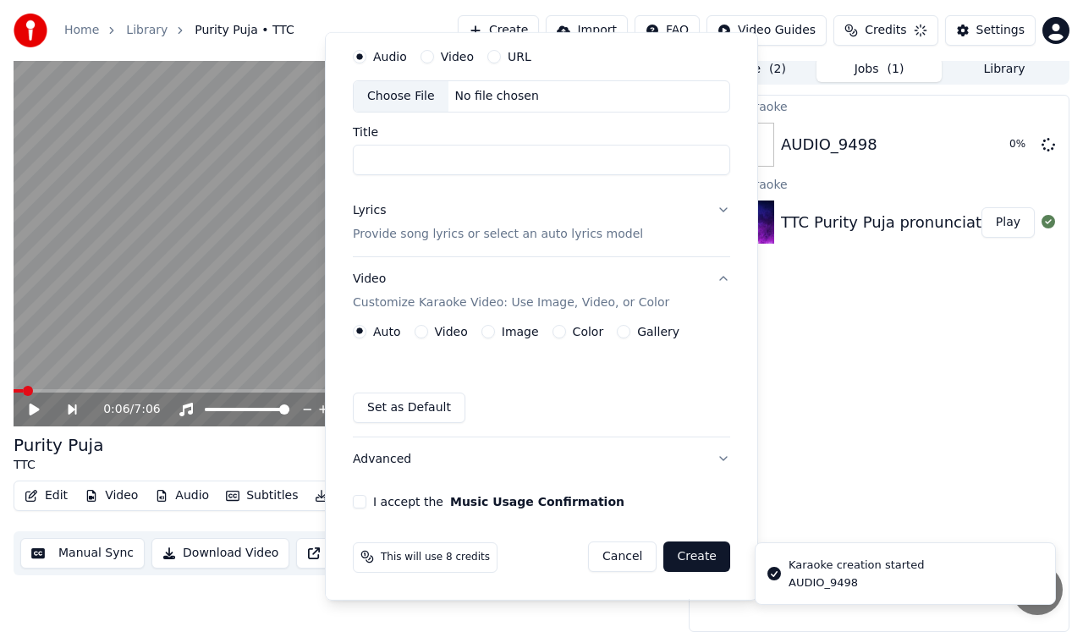
scroll to position [55, 0]
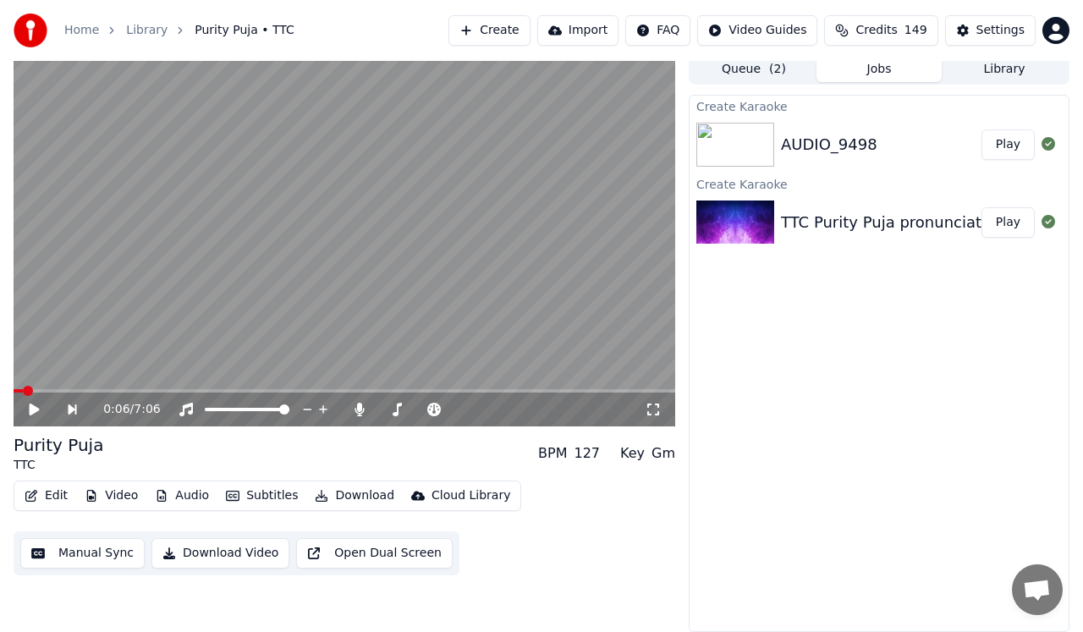
click at [1004, 150] on button "Play" at bounding box center [1008, 144] width 53 height 30
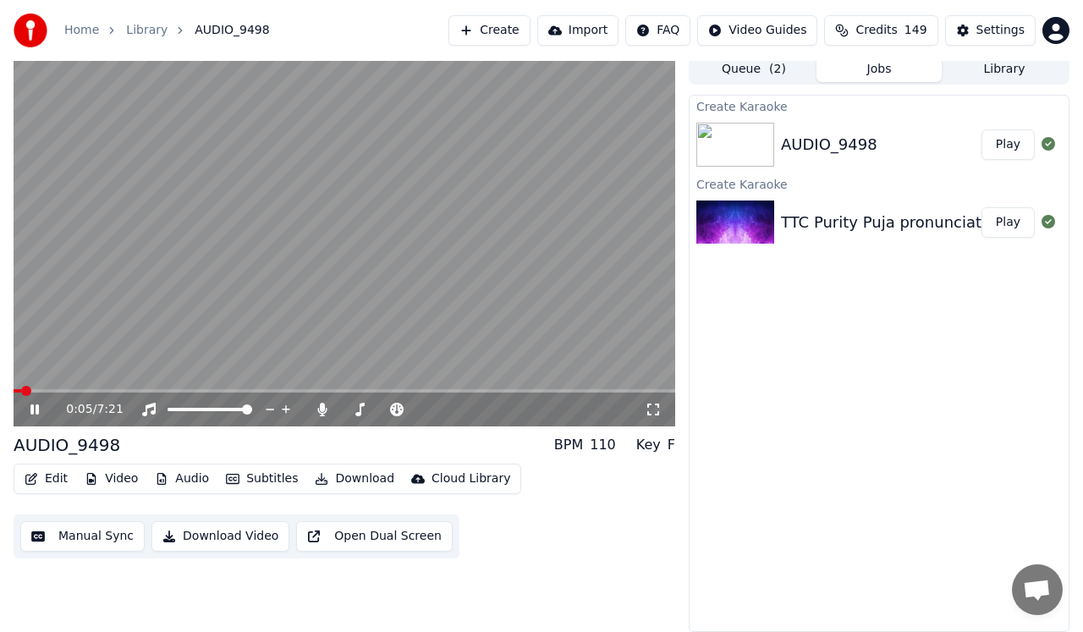
click at [36, 407] on icon at bounding box center [34, 409] width 8 height 10
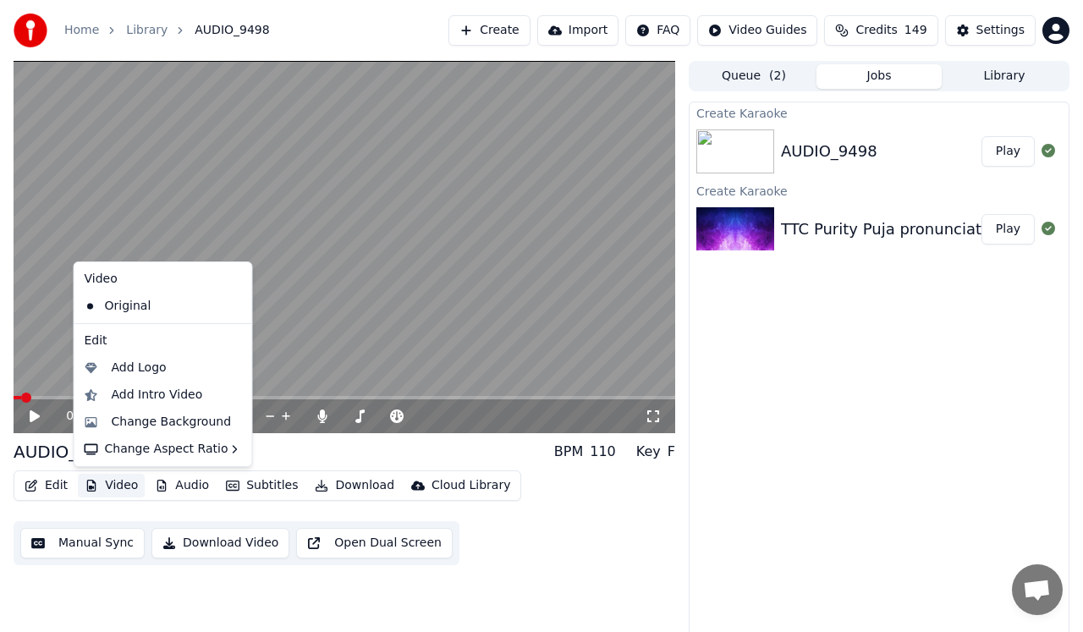
click at [111, 486] on button "Video" at bounding box center [111, 486] width 67 height 24
click at [156, 422] on div "Change Background" at bounding box center [172, 422] width 120 height 17
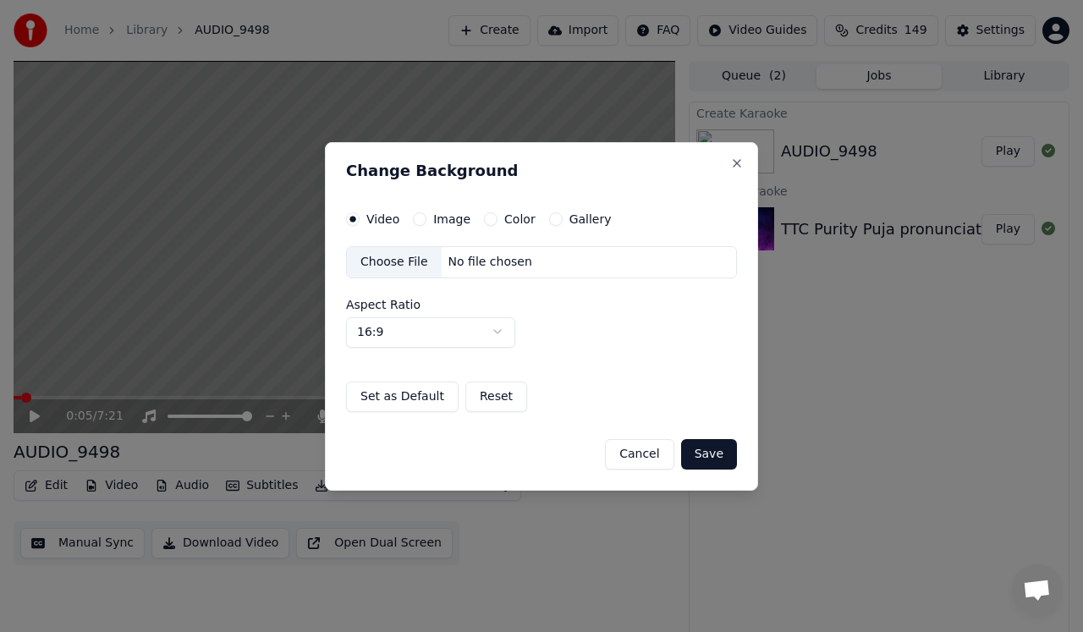
click at [487, 217] on button "Color" at bounding box center [491, 219] width 14 height 14
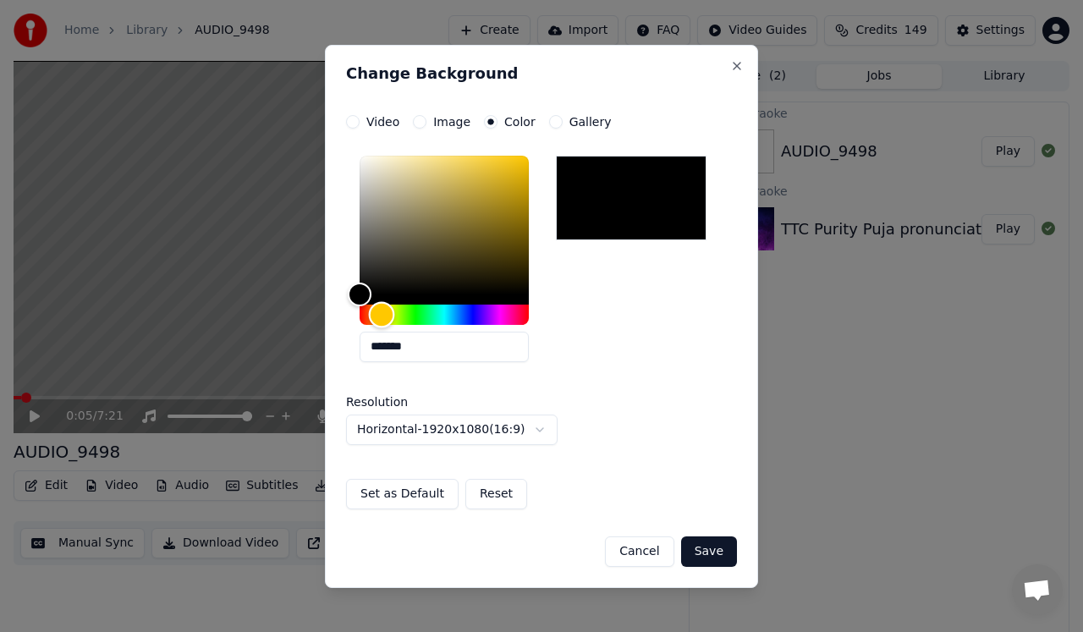
drag, startPoint x: 364, startPoint y: 317, endPoint x: 382, endPoint y: 317, distance: 17.8
click at [382, 317] on div "Hue" at bounding box center [382, 314] width 26 height 26
type input "*******"
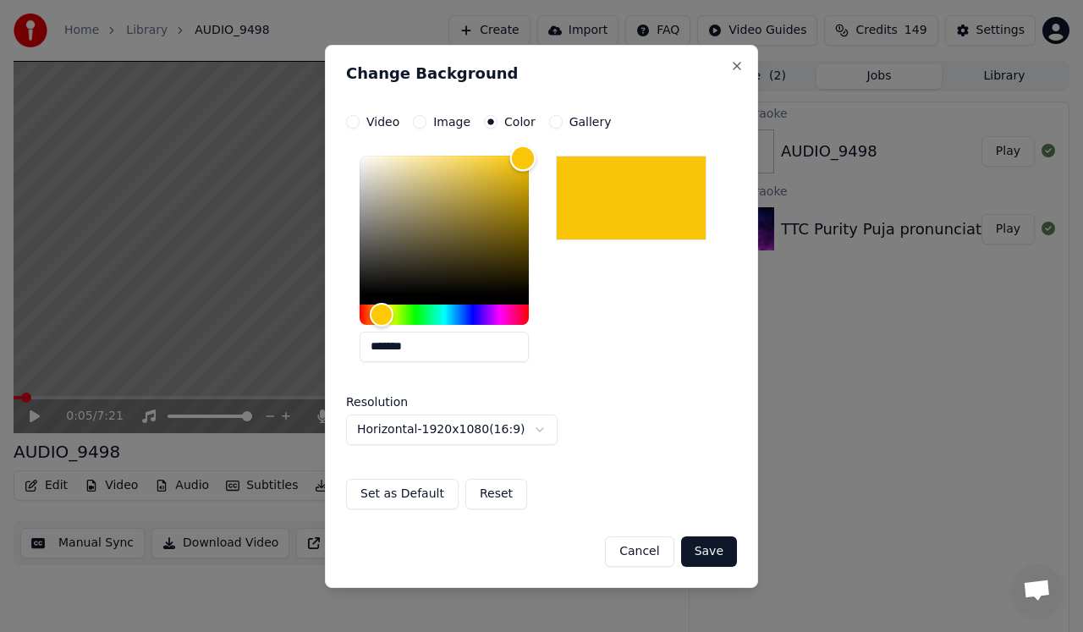
click at [523, 158] on div "Color" at bounding box center [444, 225] width 169 height 139
click at [701, 550] on button "Save" at bounding box center [709, 551] width 56 height 30
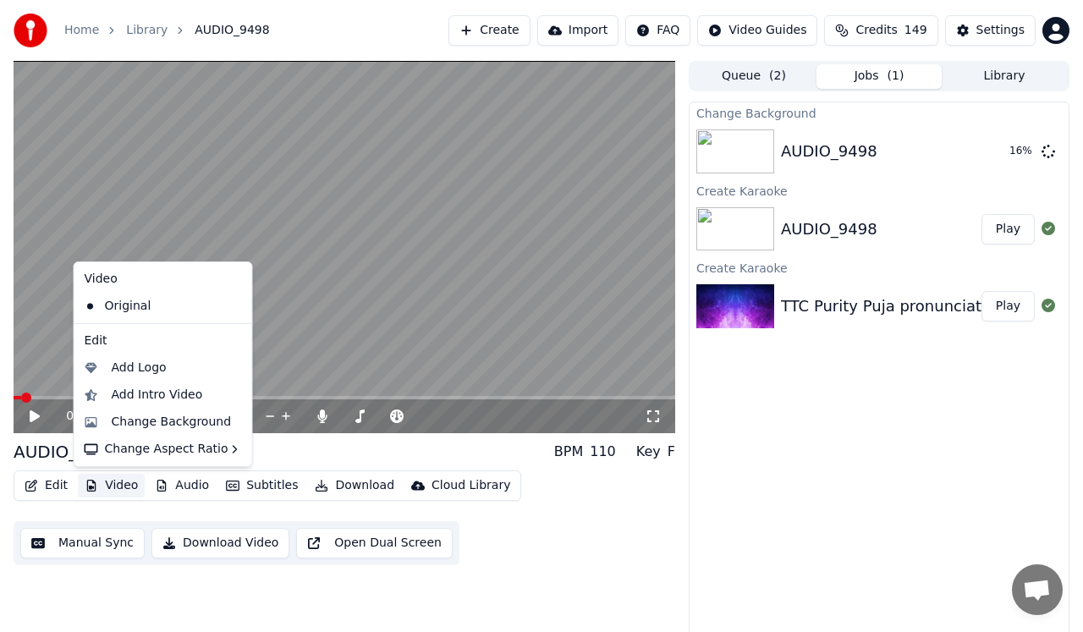
click at [107, 481] on button "Video" at bounding box center [111, 486] width 67 height 24
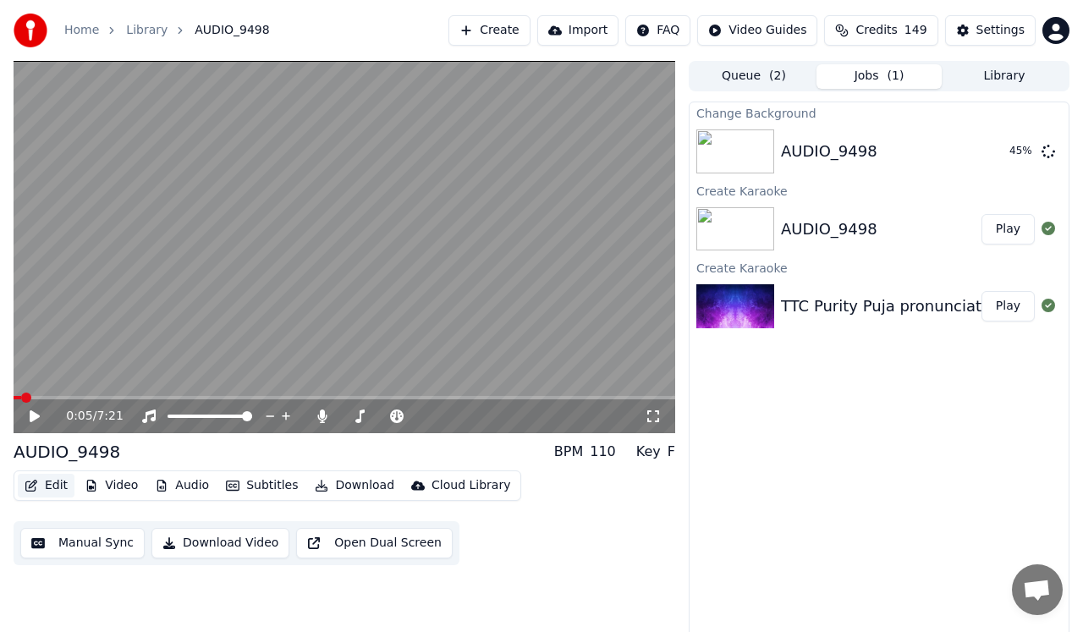
click at [41, 486] on button "Edit" at bounding box center [46, 486] width 57 height 24
click at [48, 486] on button "Edit" at bounding box center [46, 486] width 57 height 24
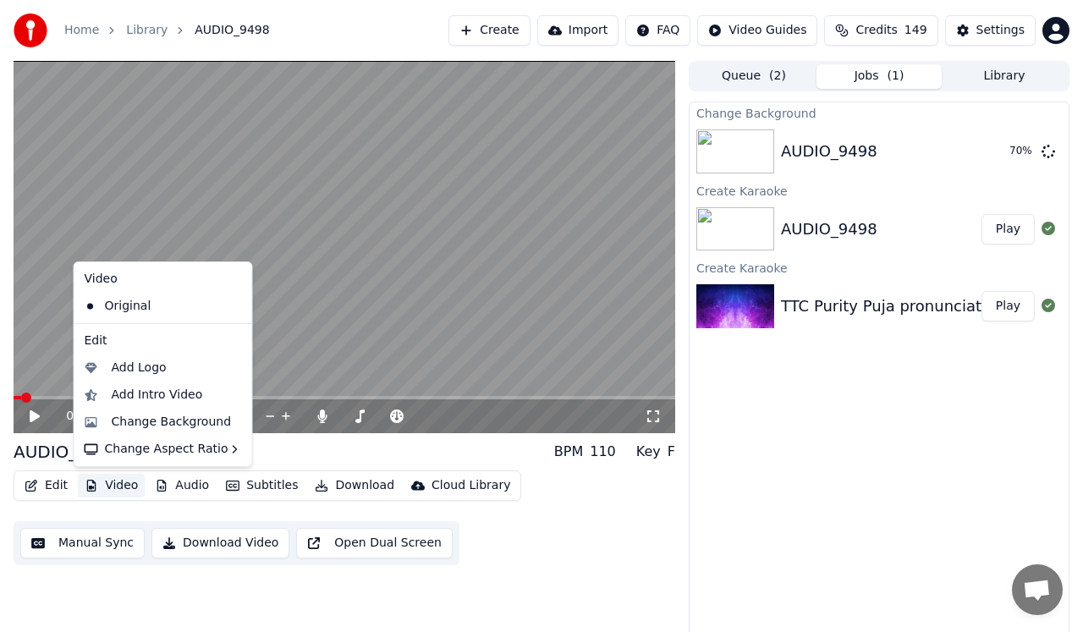
click at [496, 566] on div "0:05 / 7:21 AUDIO_9498 BPM 110 Key F Edit Video Audio Subtitles Download Cloud …" at bounding box center [345, 350] width 662 height 578
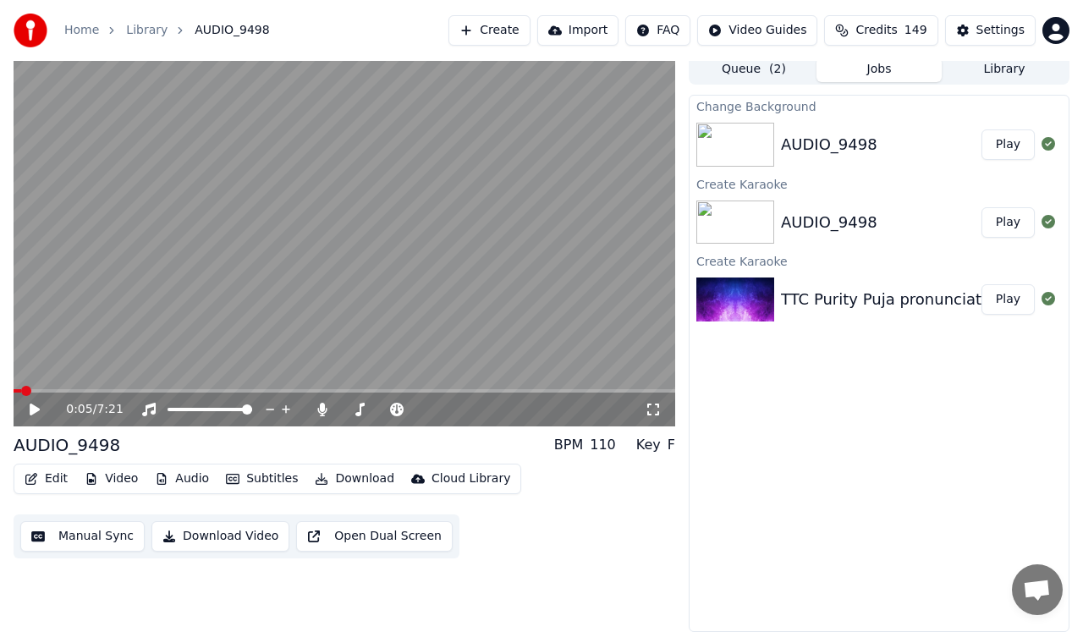
scroll to position [6, 0]
click at [1000, 146] on button "Play" at bounding box center [1008, 145] width 53 height 30
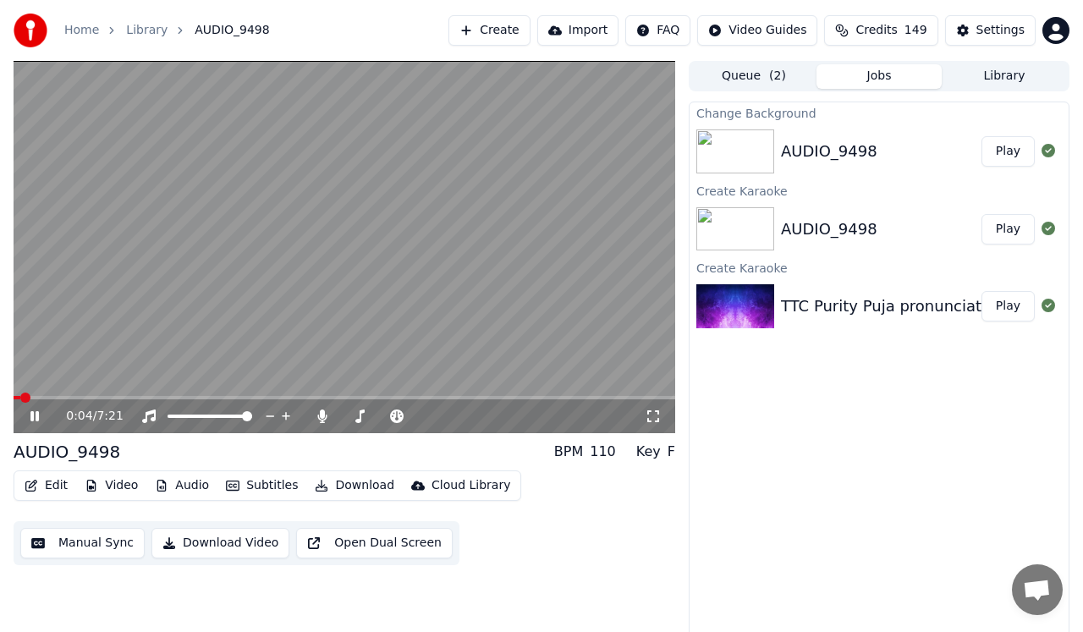
click at [35, 414] on icon at bounding box center [46, 417] width 39 height 14
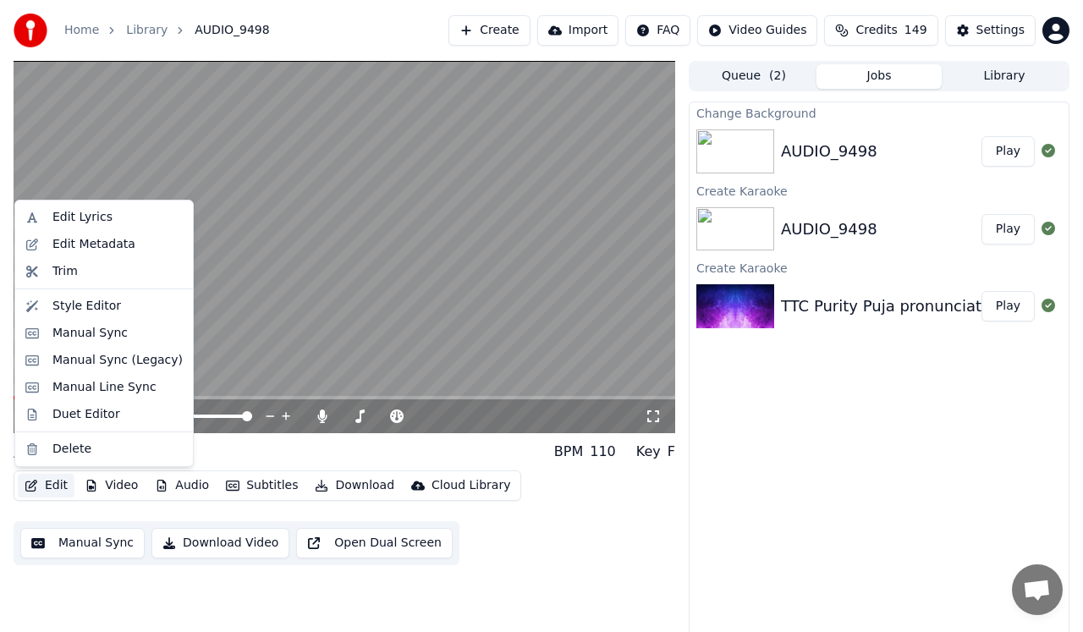
click at [51, 487] on button "Edit" at bounding box center [46, 486] width 57 height 24
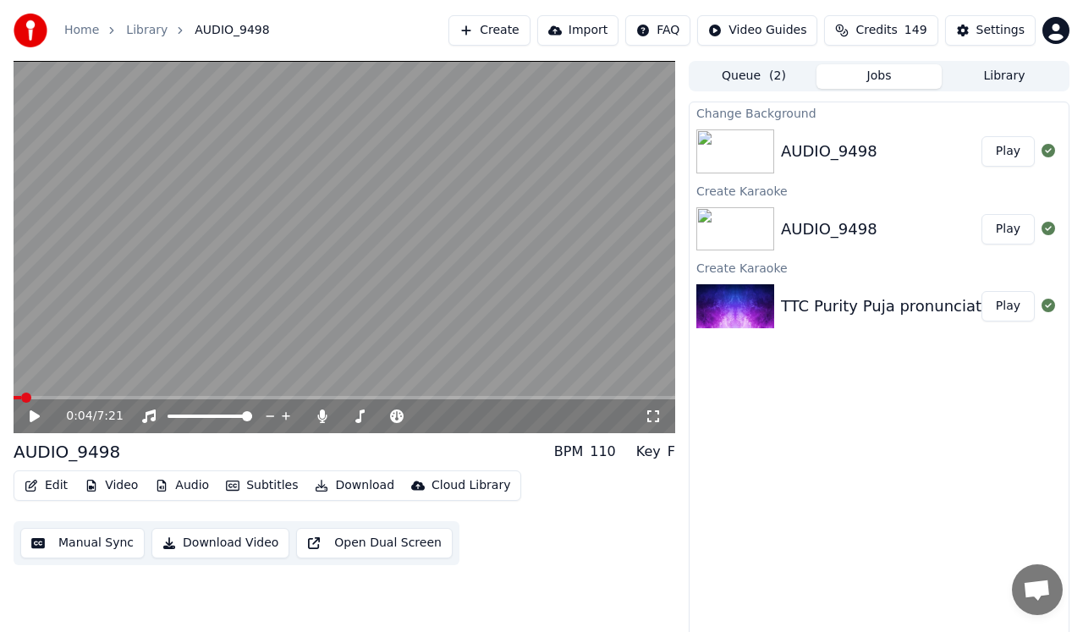
click at [246, 549] on button "Download Video" at bounding box center [220, 543] width 138 height 30
